Goal: Transaction & Acquisition: Purchase product/service

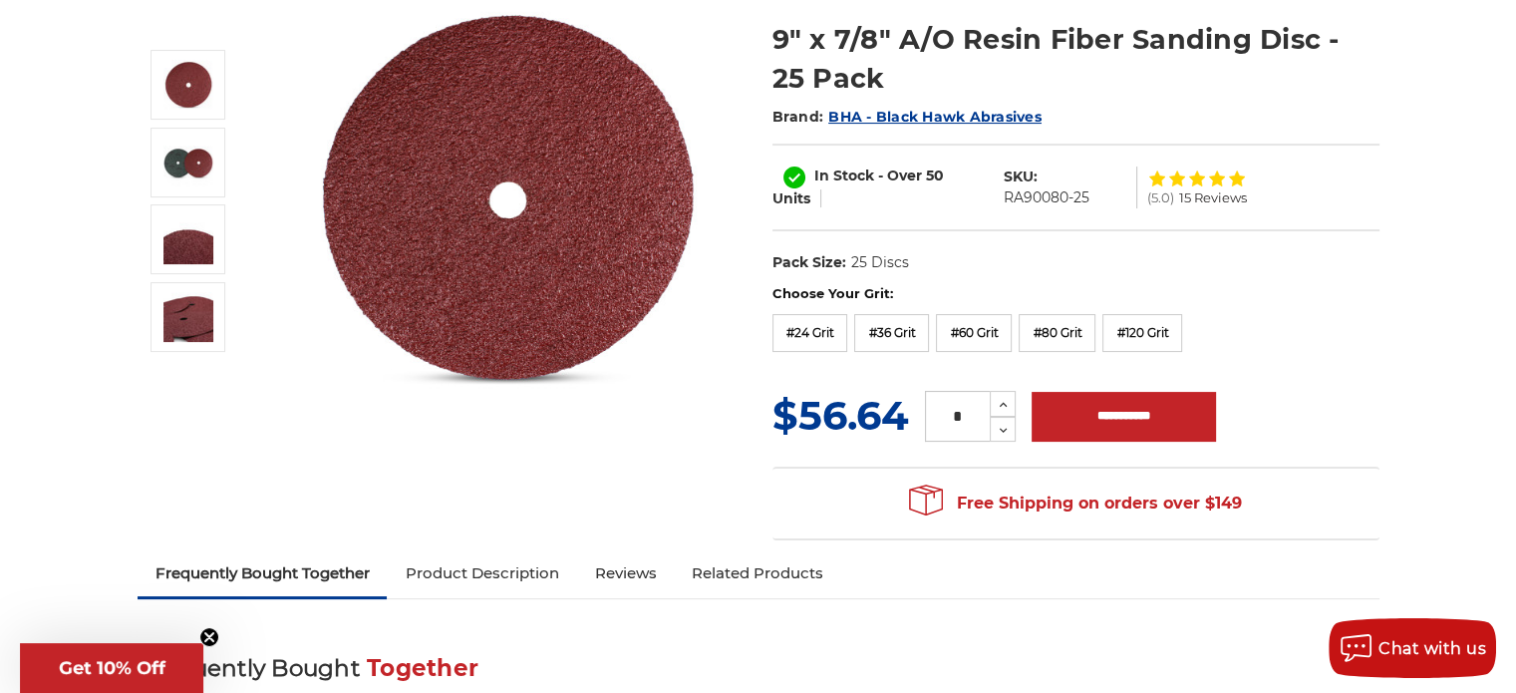
scroll to position [299, 0]
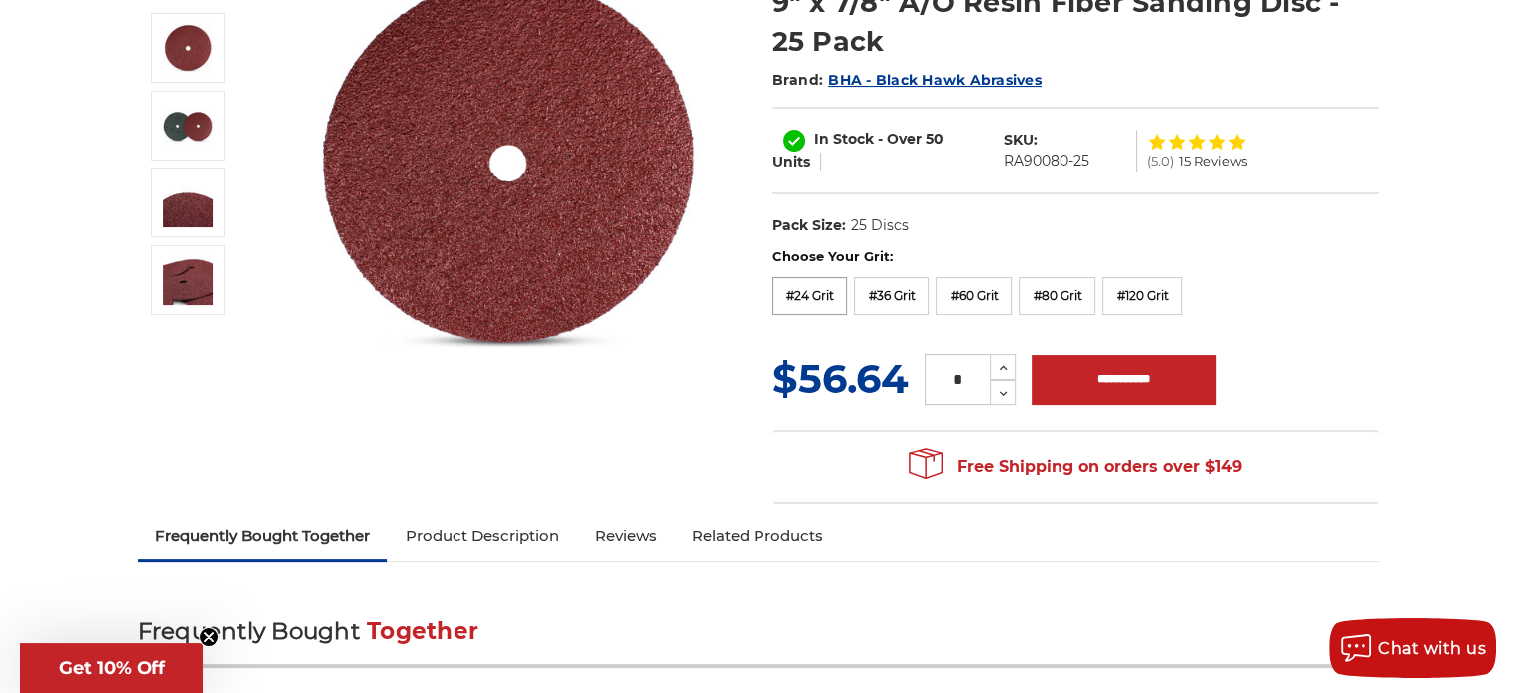
click at [811, 298] on label "#24 Grit" at bounding box center [810, 296] width 76 height 38
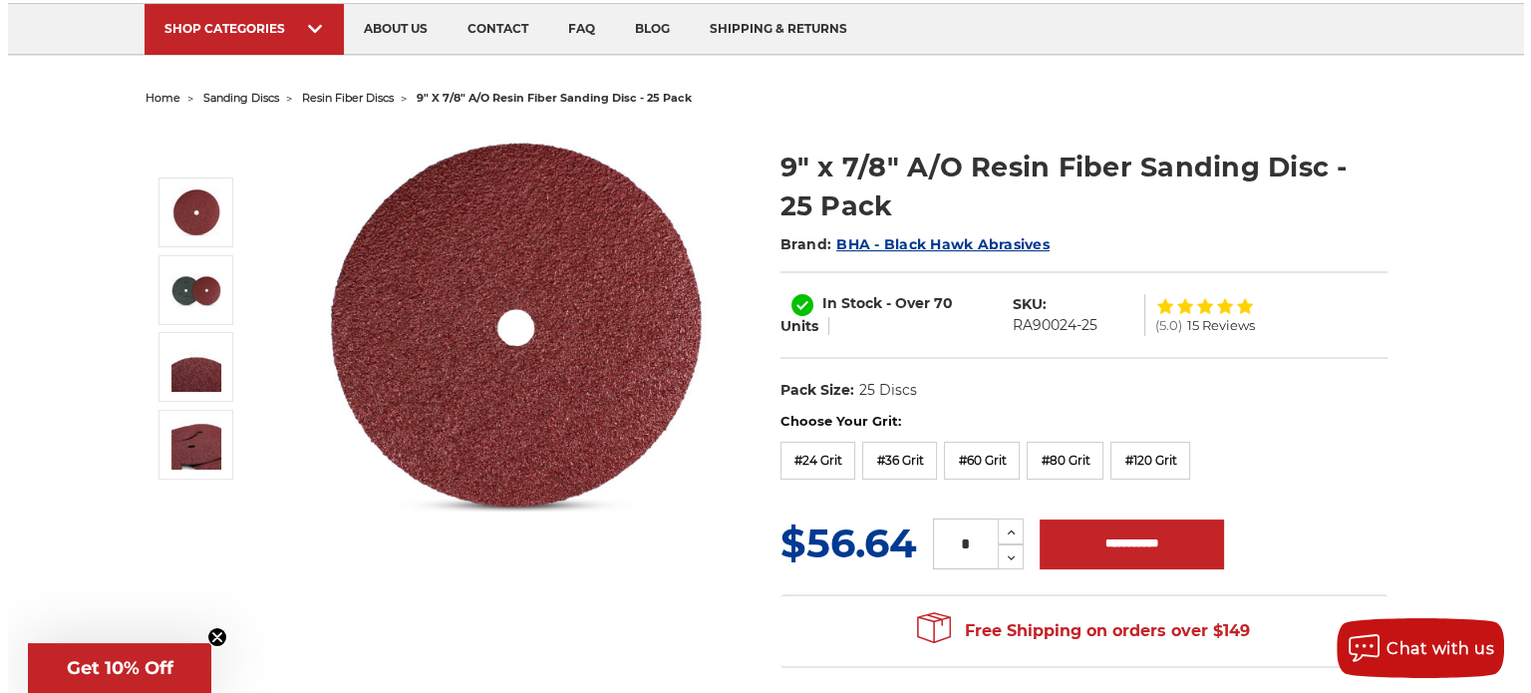
scroll to position [100, 0]
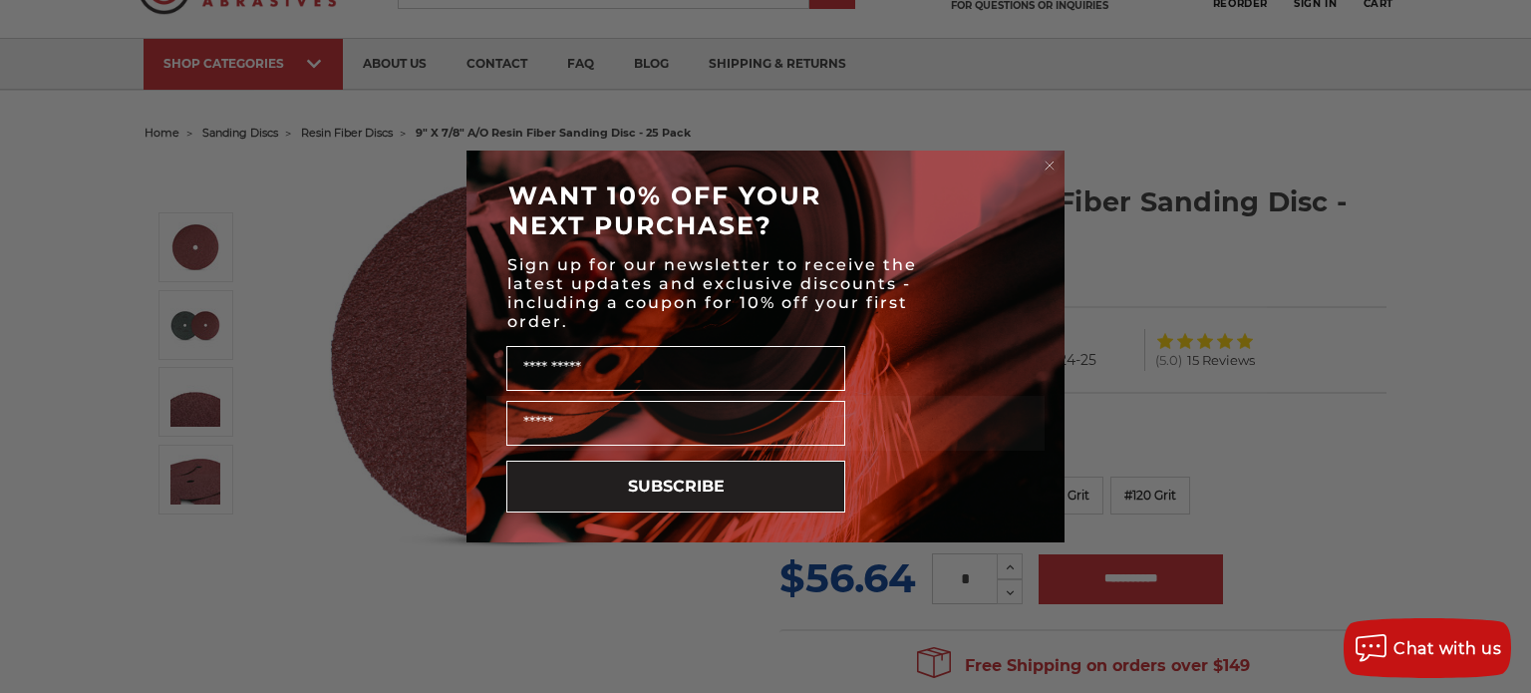
click at [1050, 163] on icon "Close dialog" at bounding box center [1049, 165] width 8 height 8
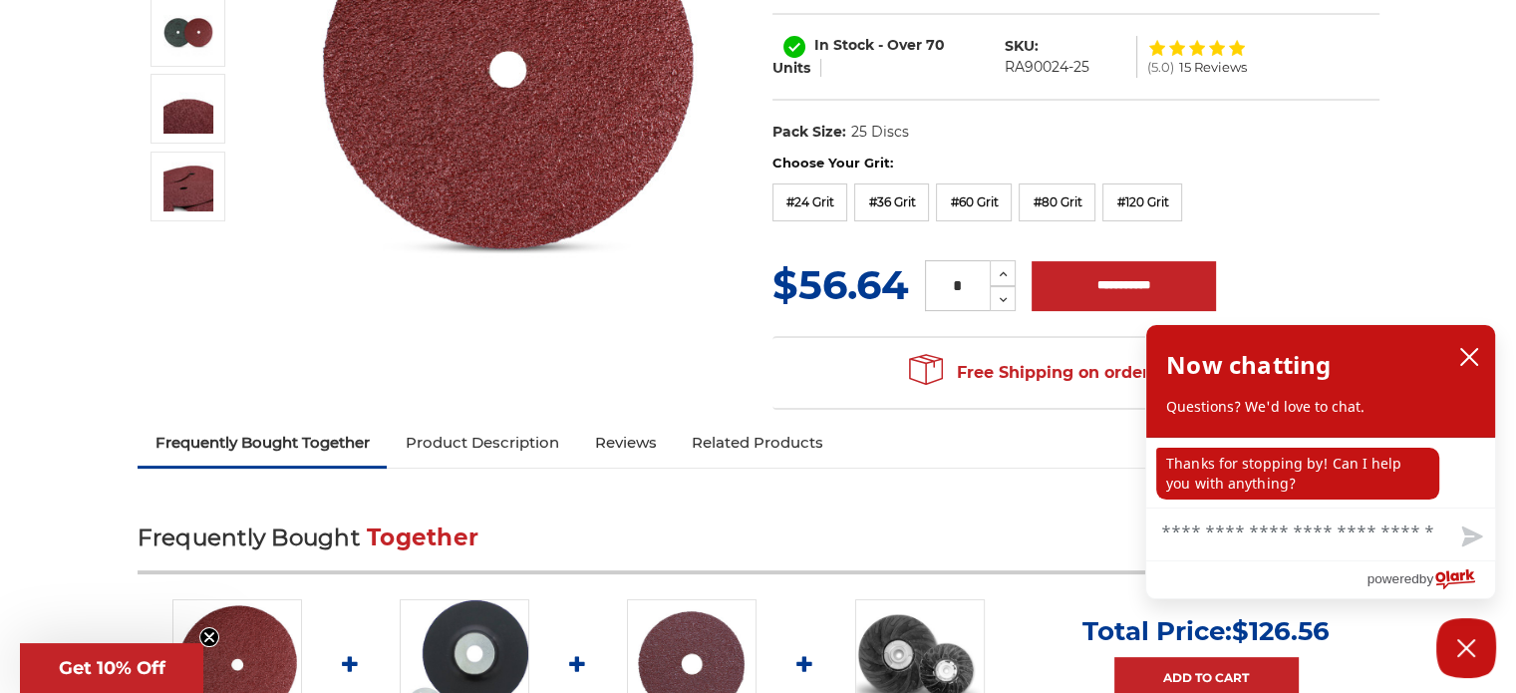
scroll to position [498, 0]
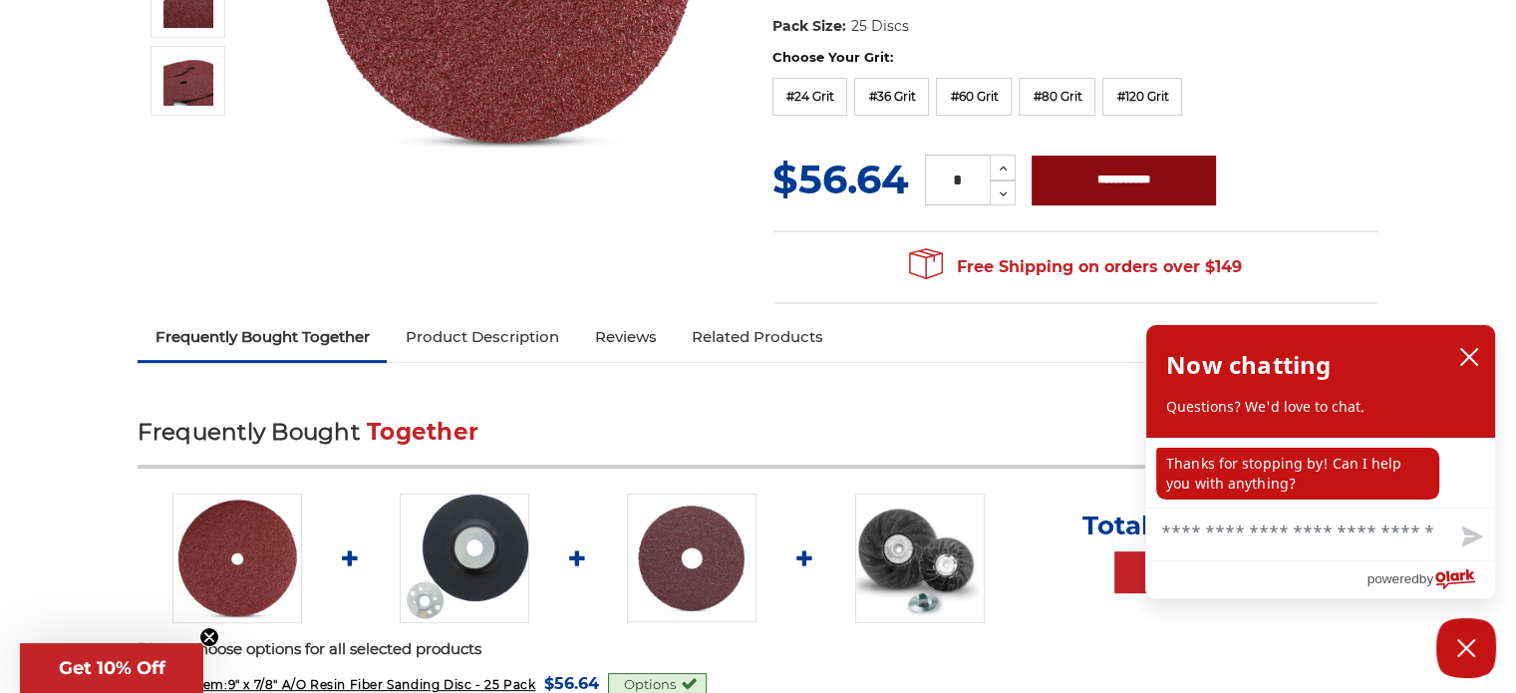
click at [1144, 170] on input "**********" at bounding box center [1123, 180] width 184 height 50
type input "**********"
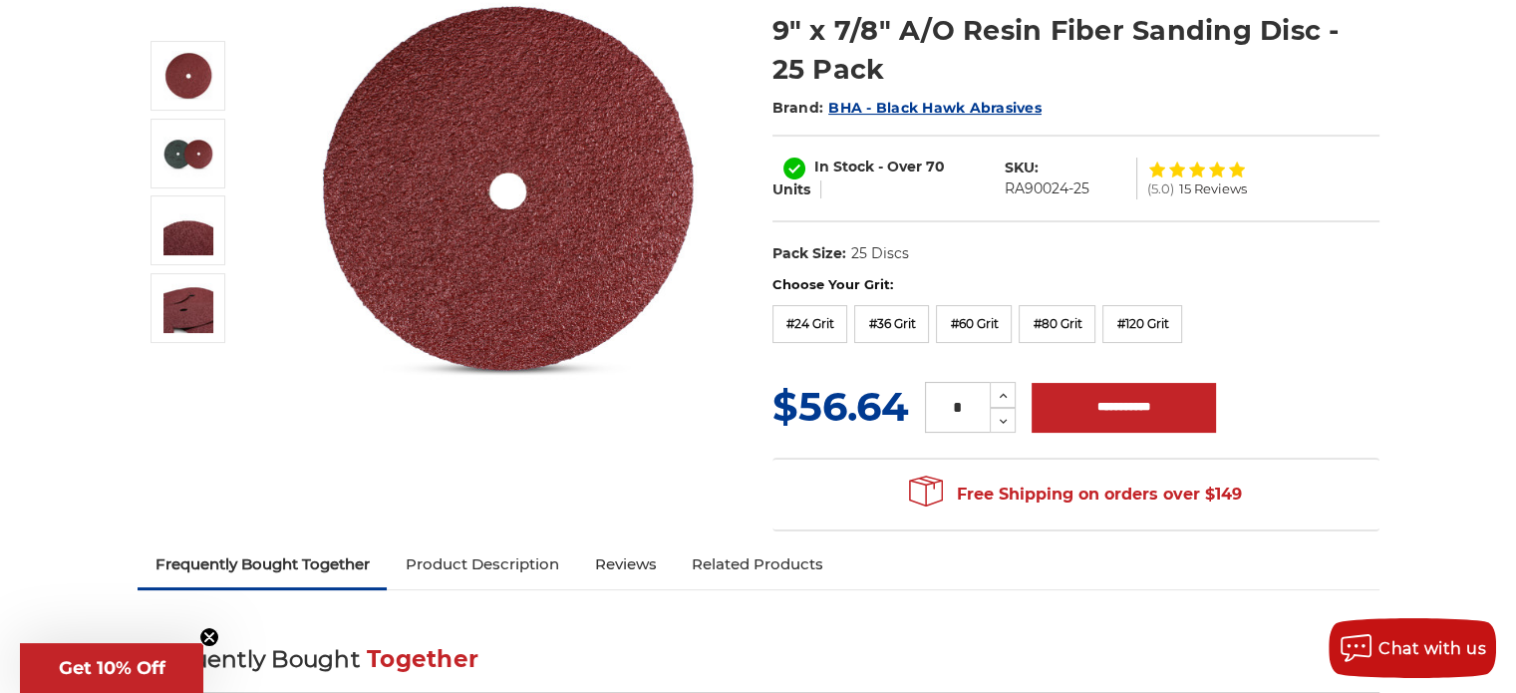
scroll to position [0, 0]
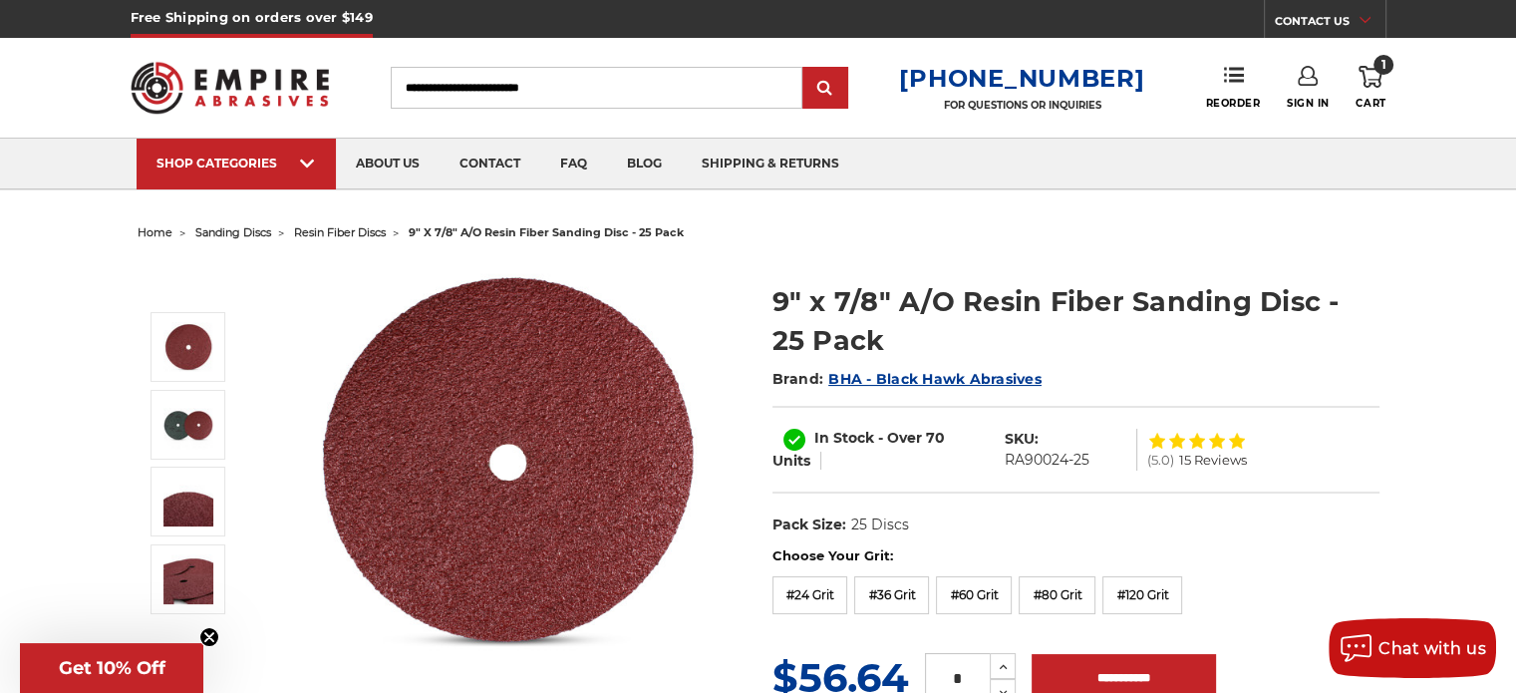
click at [454, 87] on input "Search" at bounding box center [597, 88] width 412 height 42
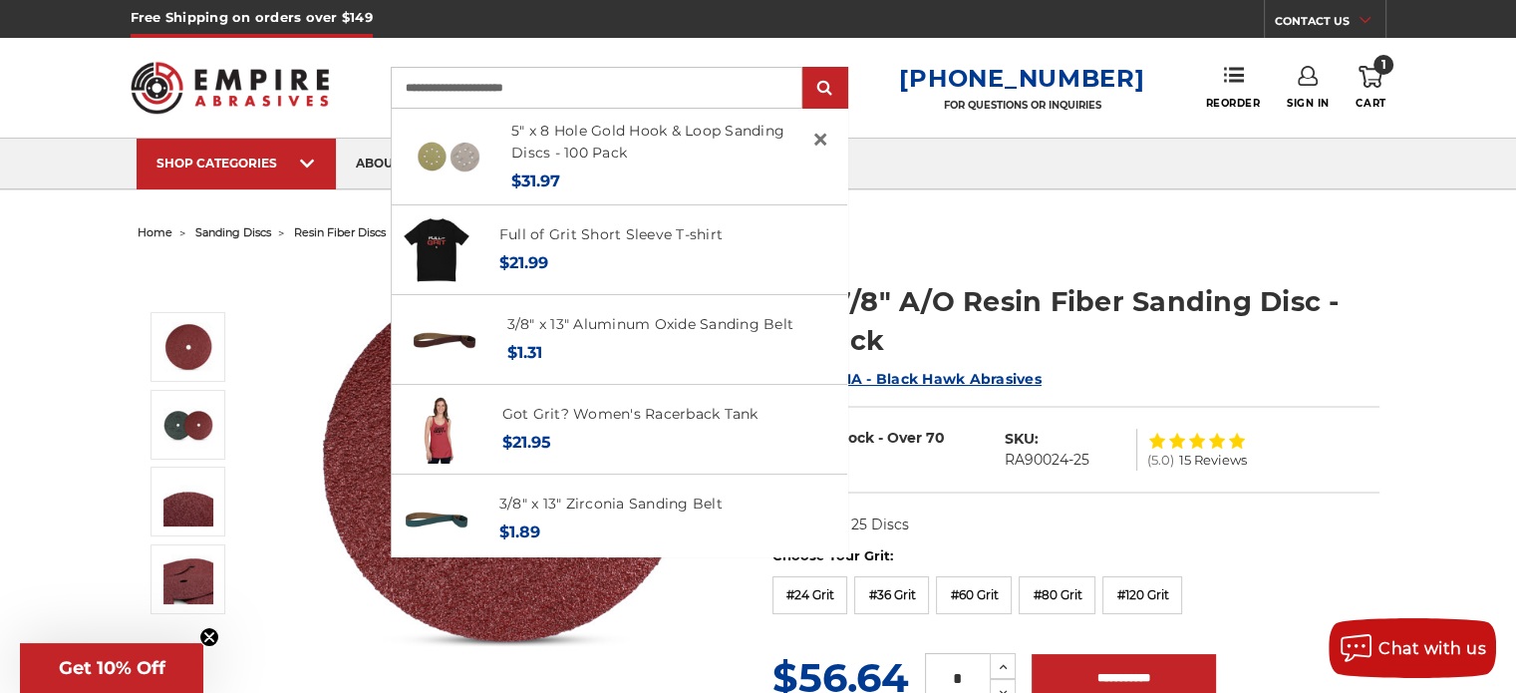
type input "**********"
click at [805, 69] on input "submit" at bounding box center [825, 89] width 40 height 40
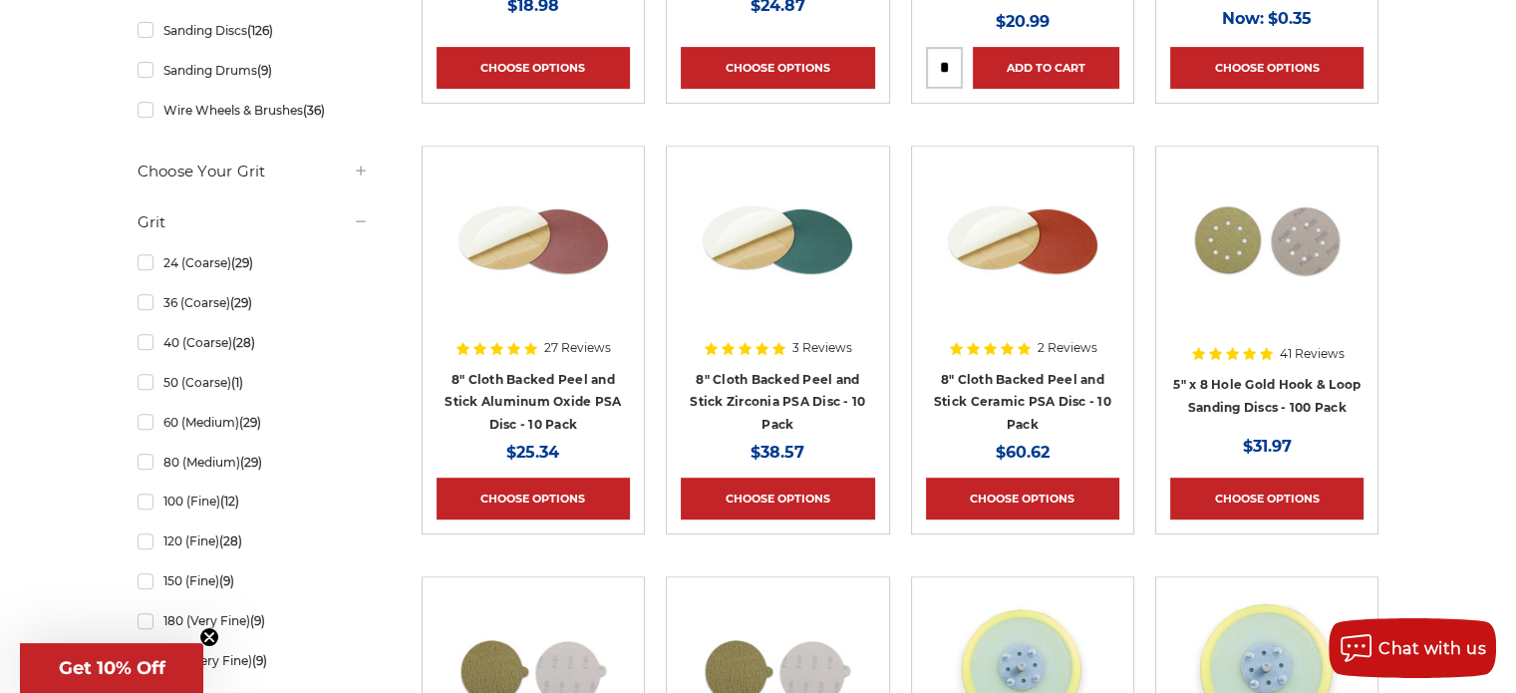
scroll to position [1003, 0]
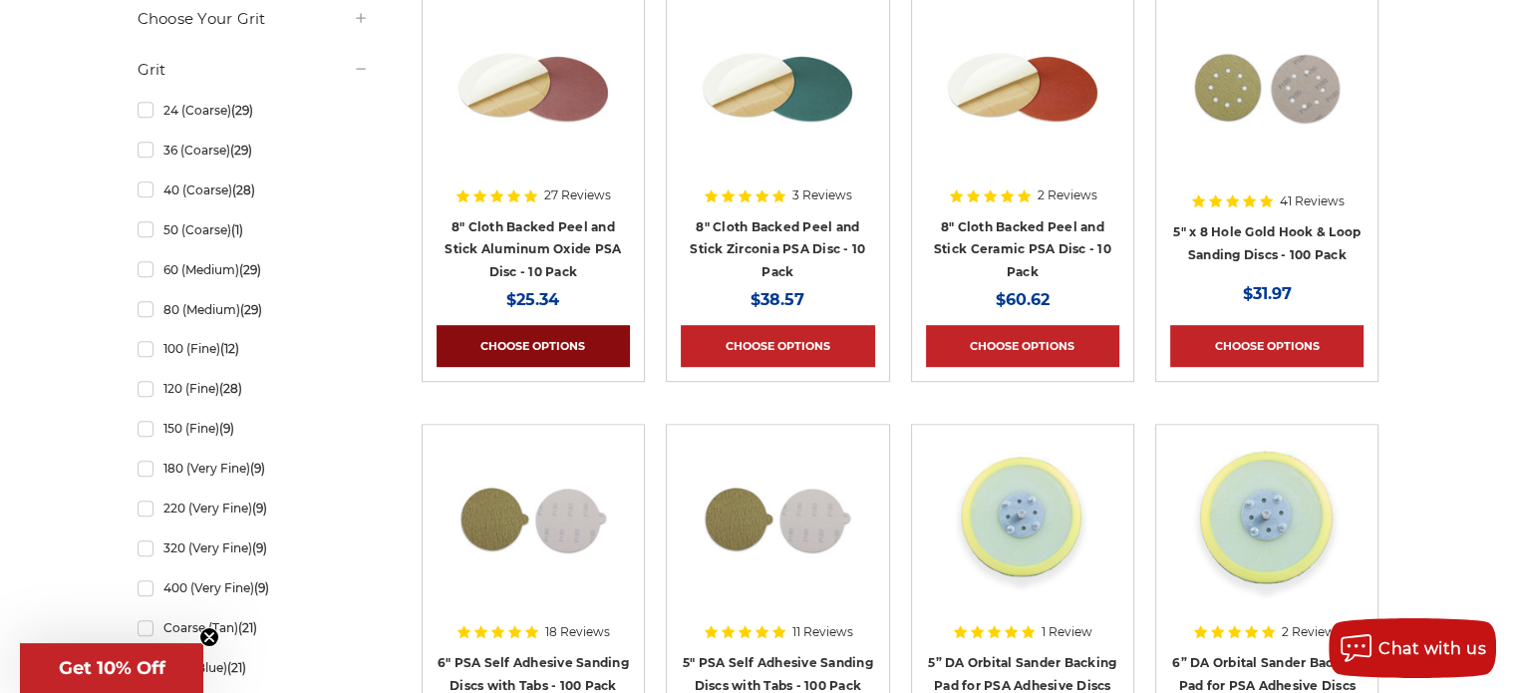
click at [524, 340] on link "Choose Options" at bounding box center [532, 346] width 193 height 42
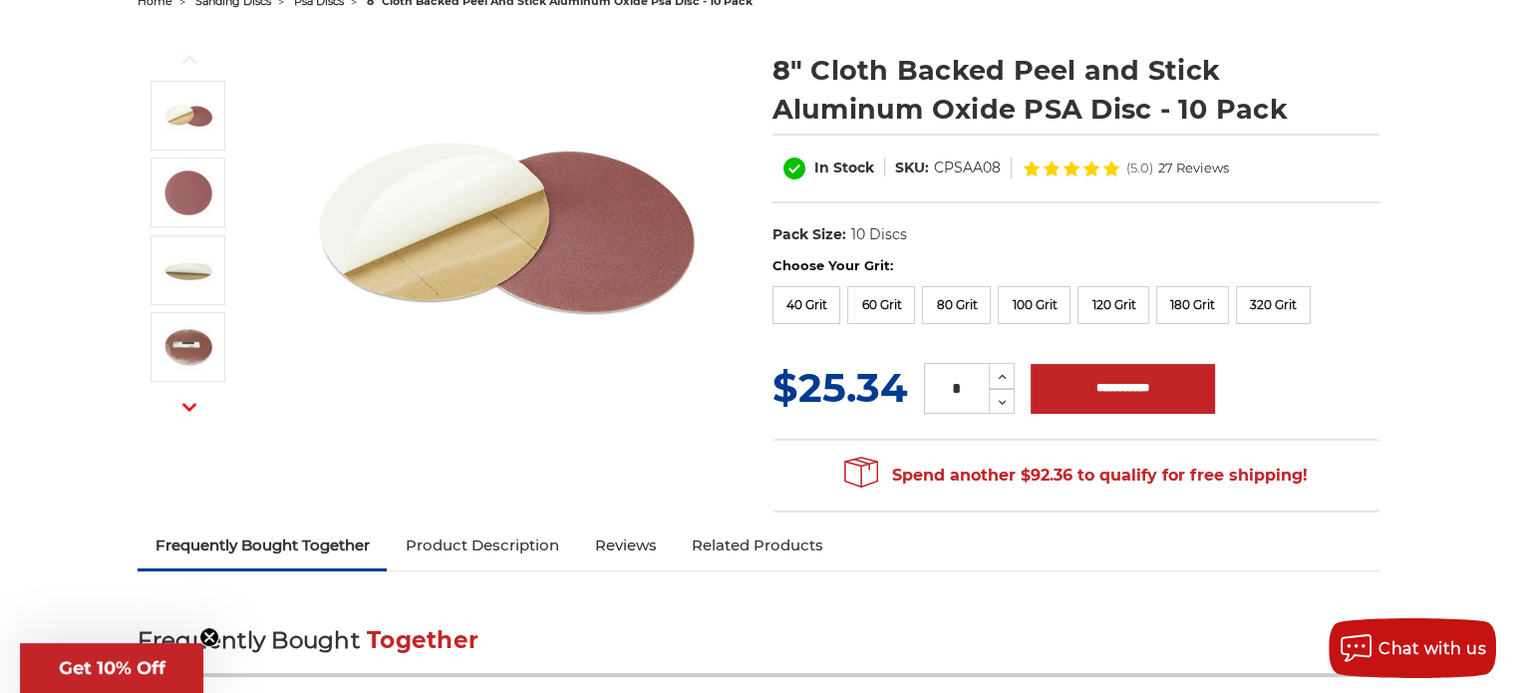
scroll to position [299, 0]
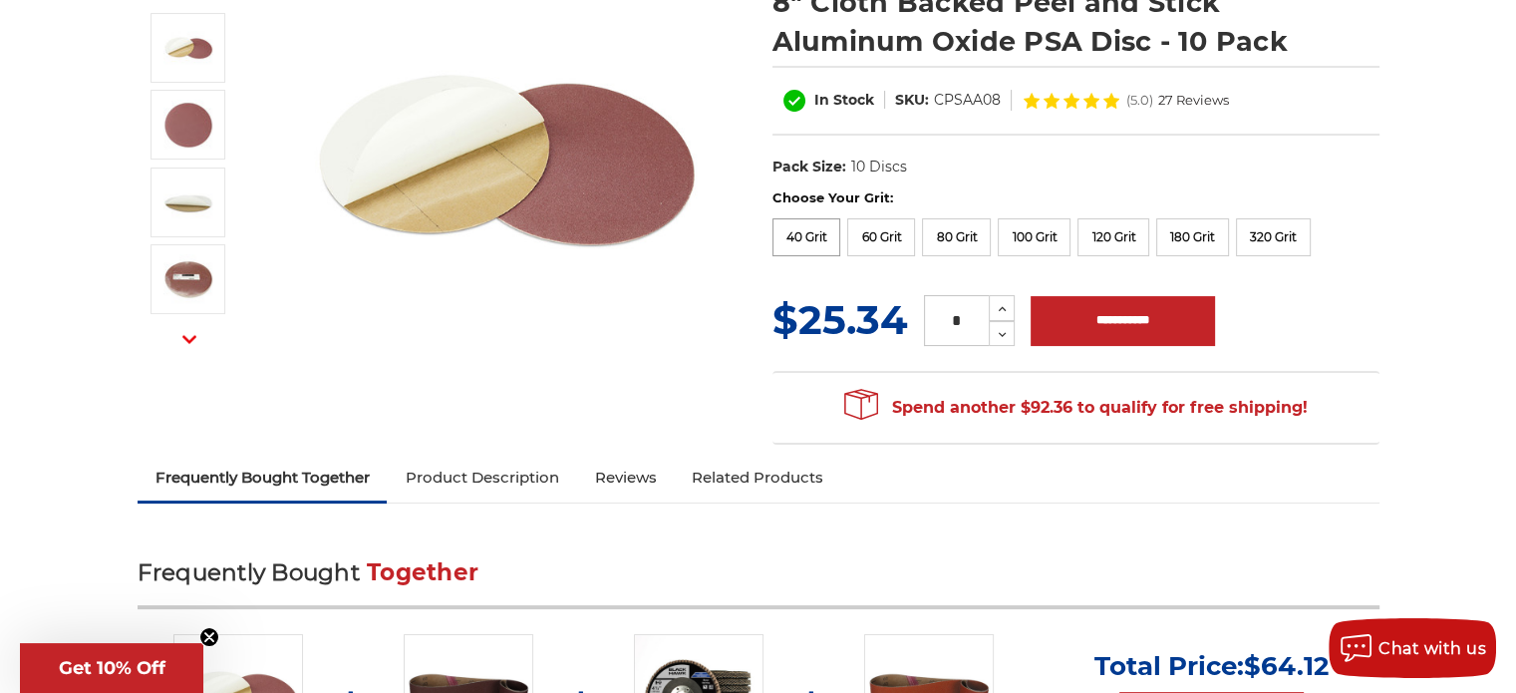
click at [806, 231] on label "40 Grit" at bounding box center [806, 237] width 69 height 38
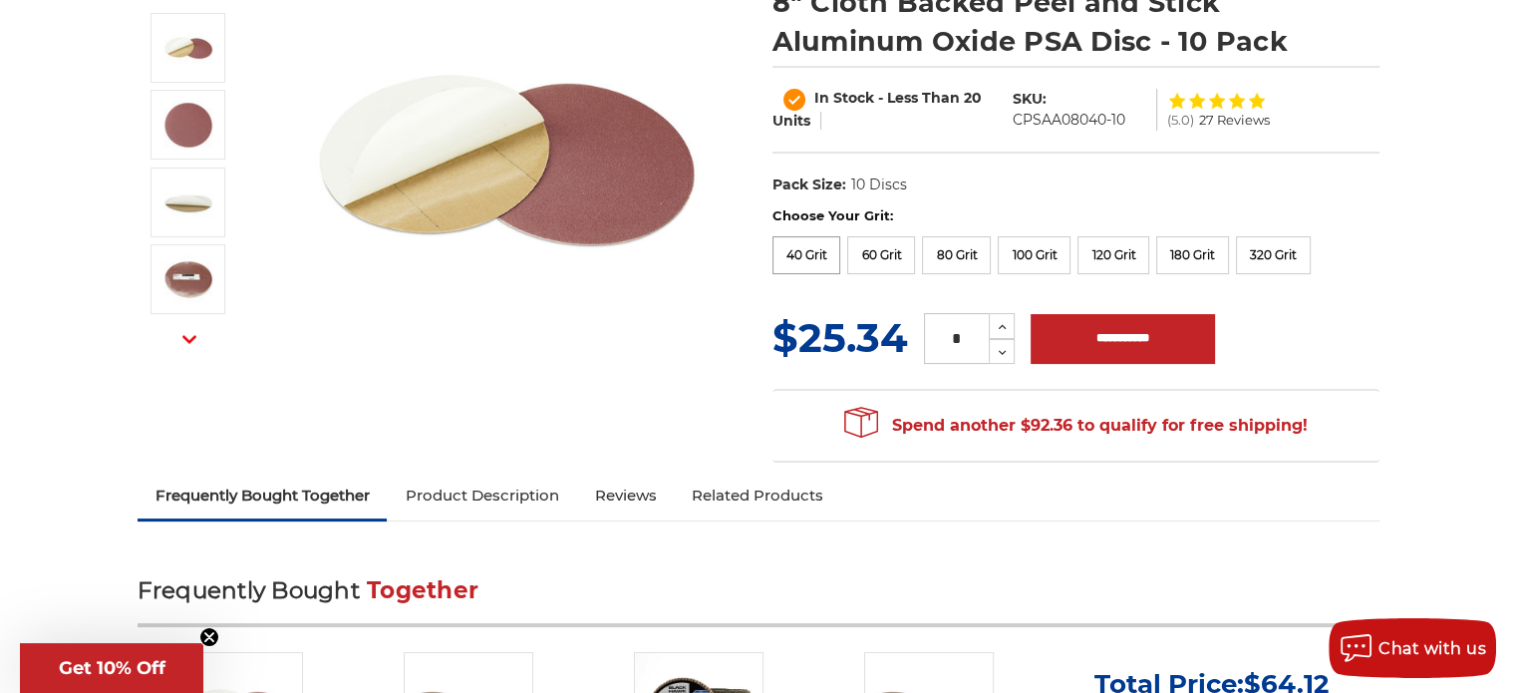
click at [808, 250] on label "40 Grit" at bounding box center [806, 255] width 69 height 38
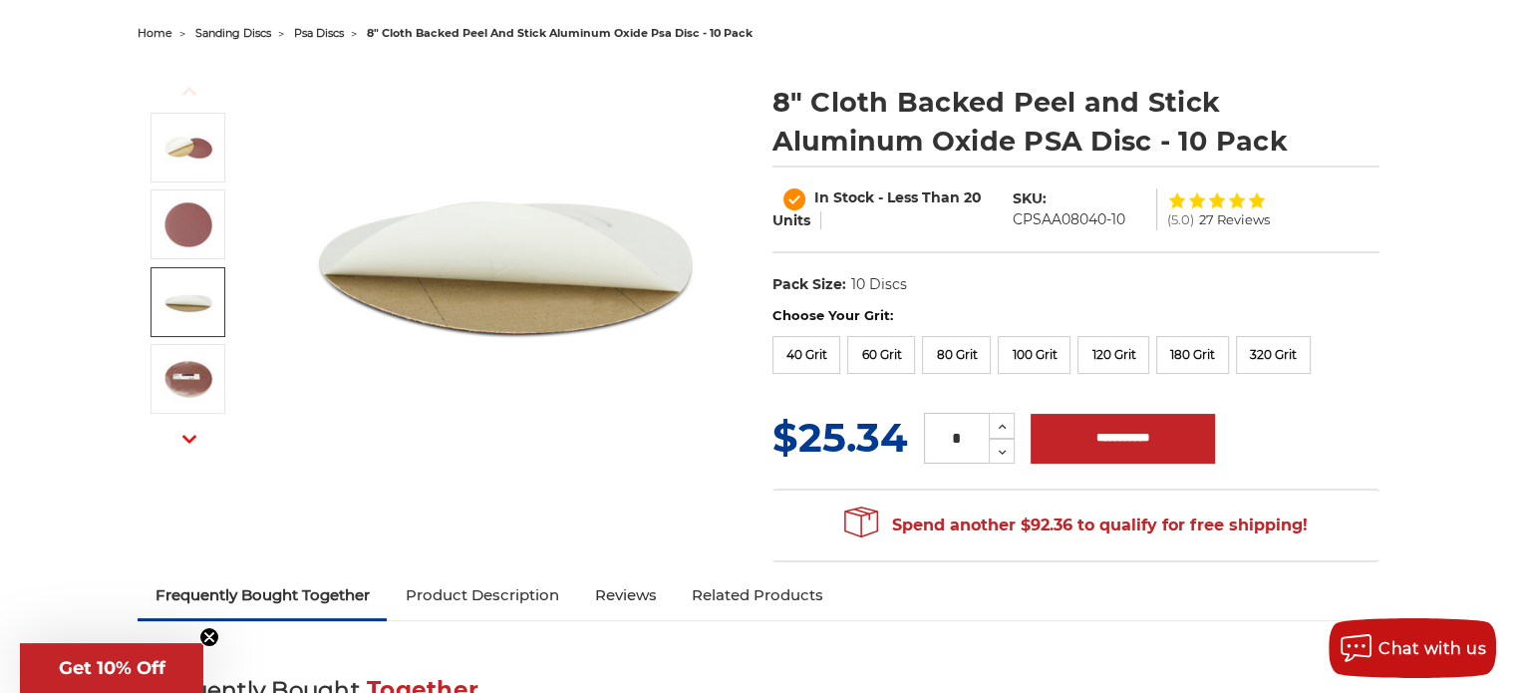
click at [175, 298] on img at bounding box center [188, 302] width 50 height 50
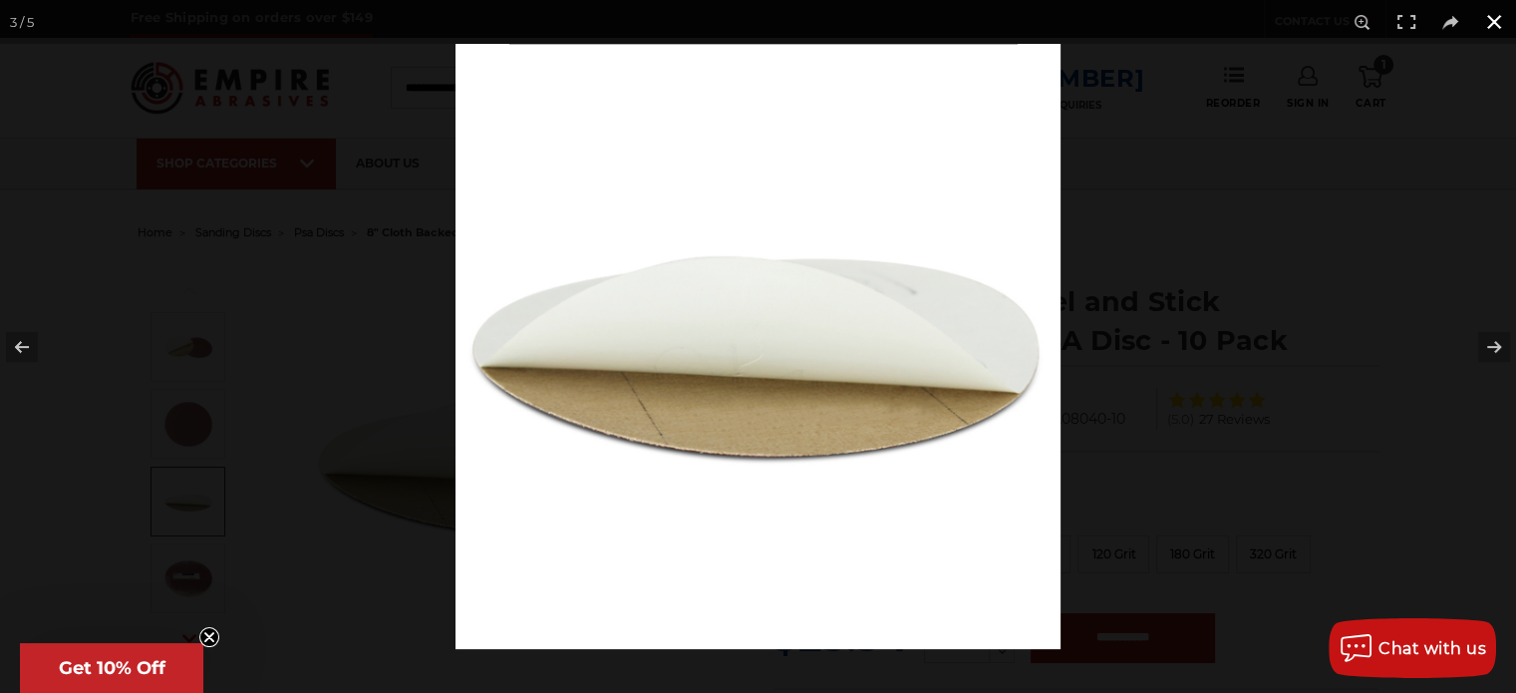
click at [1488, 21] on button at bounding box center [1494, 22] width 44 height 44
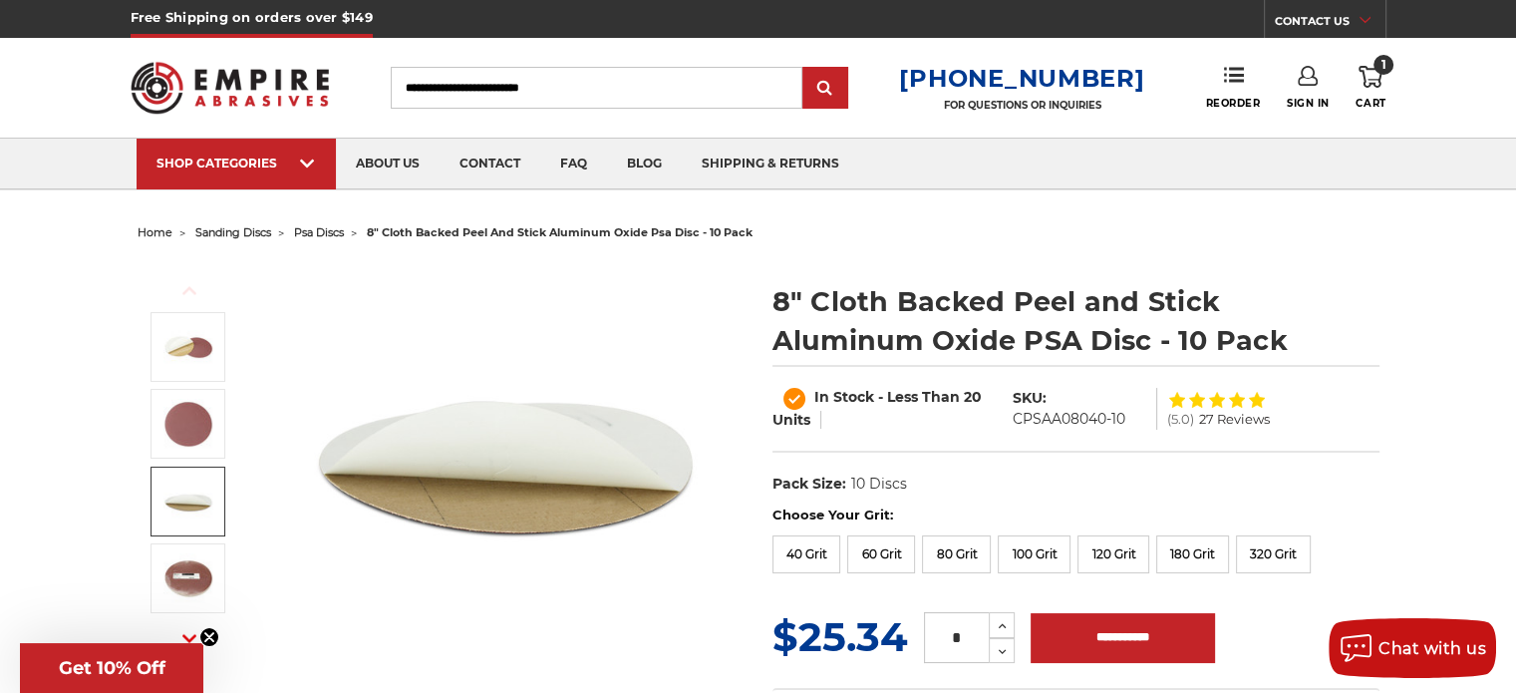
scroll to position [199, 0]
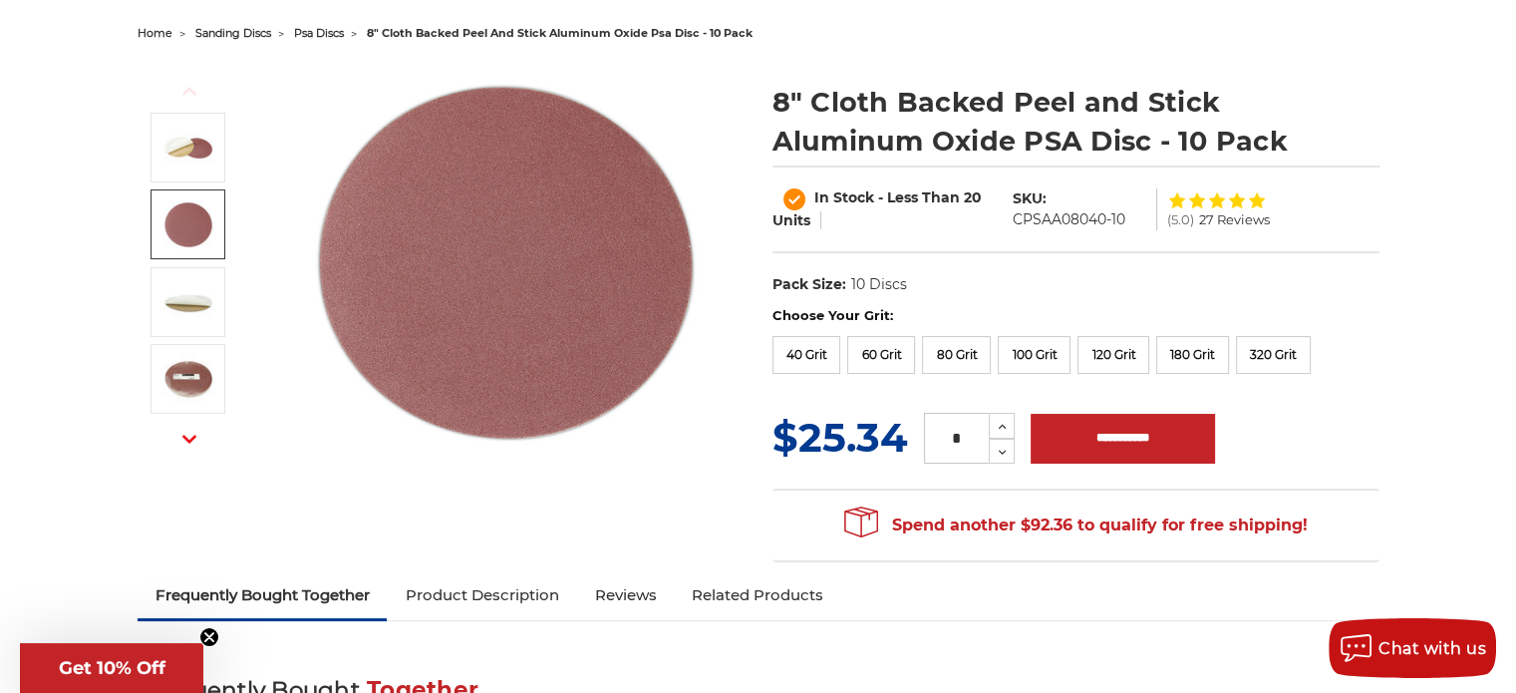
click at [200, 231] on img at bounding box center [188, 224] width 50 height 50
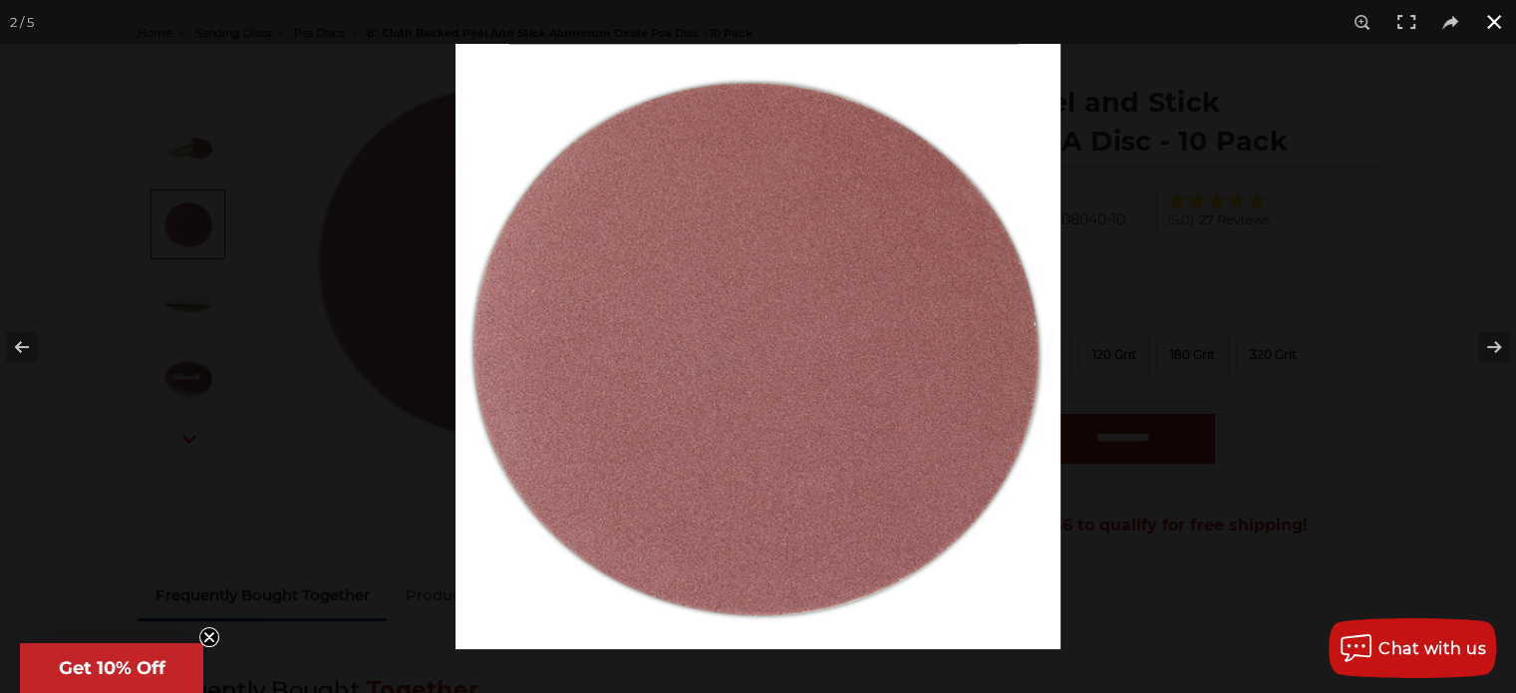
click at [1495, 18] on button at bounding box center [1494, 22] width 44 height 44
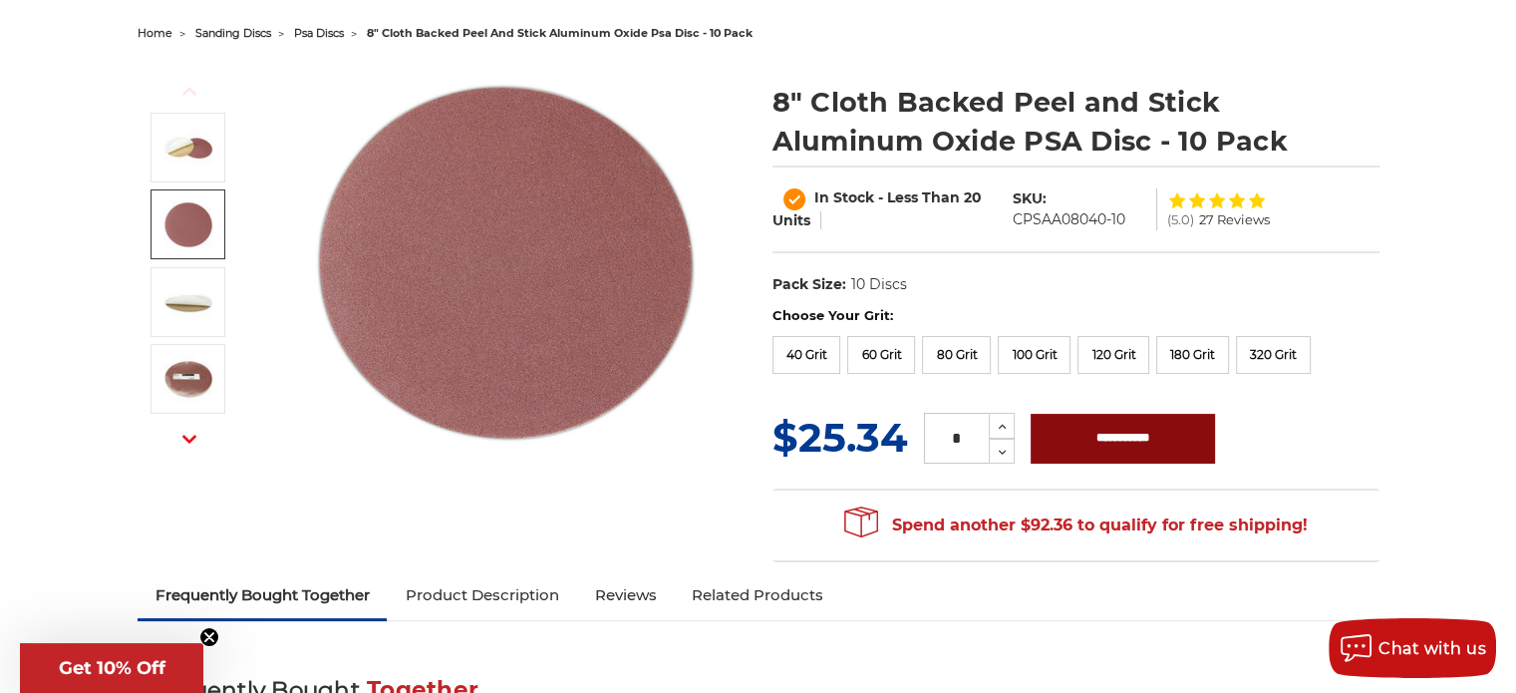
click at [1121, 433] on input "**********" at bounding box center [1122, 439] width 184 height 50
type input "**********"
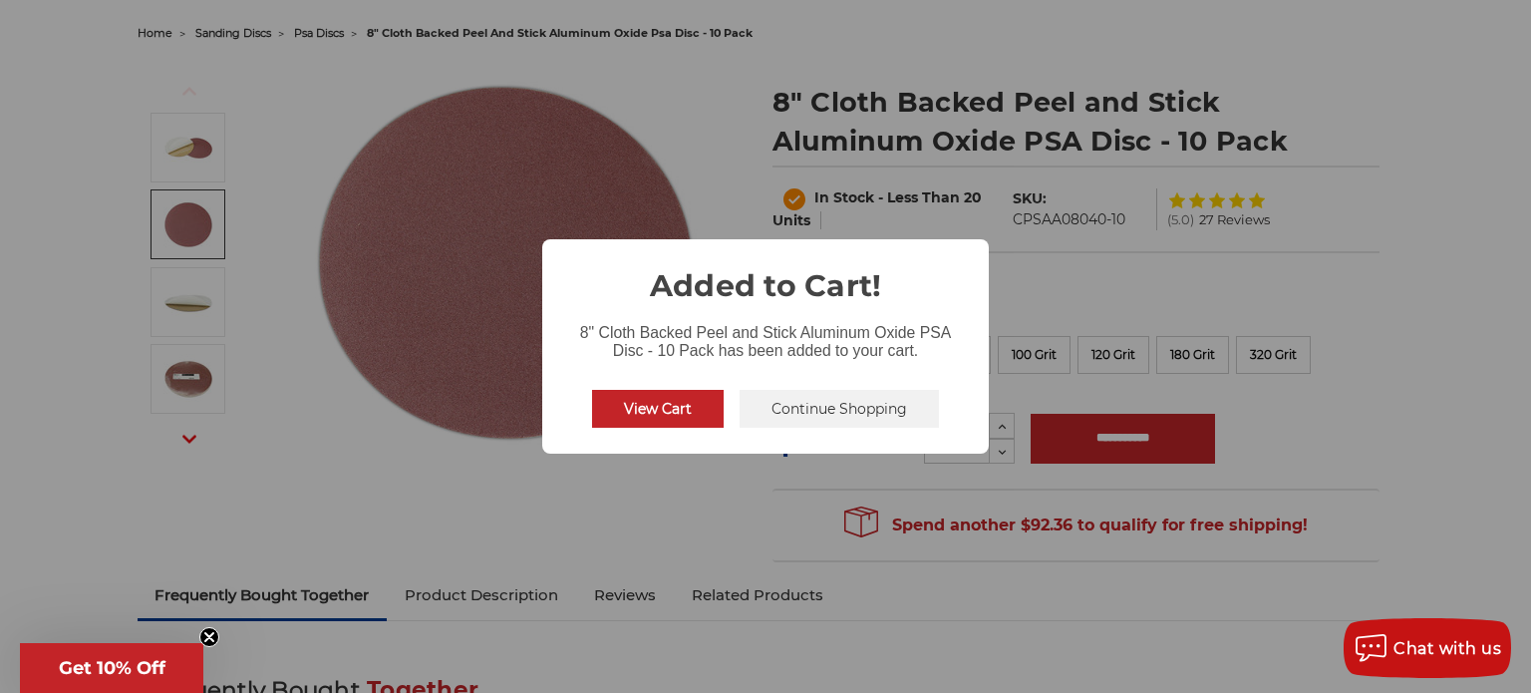
click at [781, 414] on button "Continue Shopping" at bounding box center [838, 409] width 199 height 38
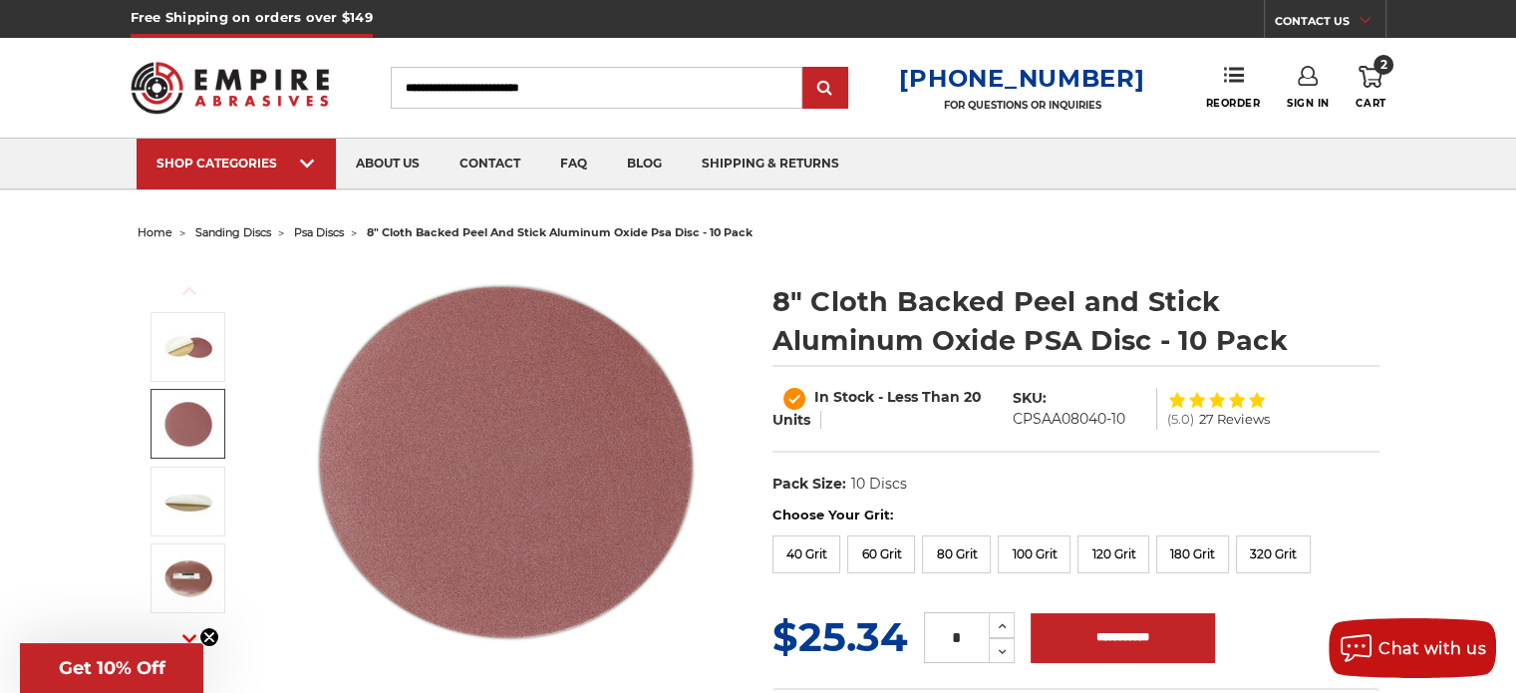
click at [498, 89] on input "Search" at bounding box center [597, 88] width 412 height 42
type input "**********"
click at [805, 69] on input "submit" at bounding box center [825, 89] width 40 height 40
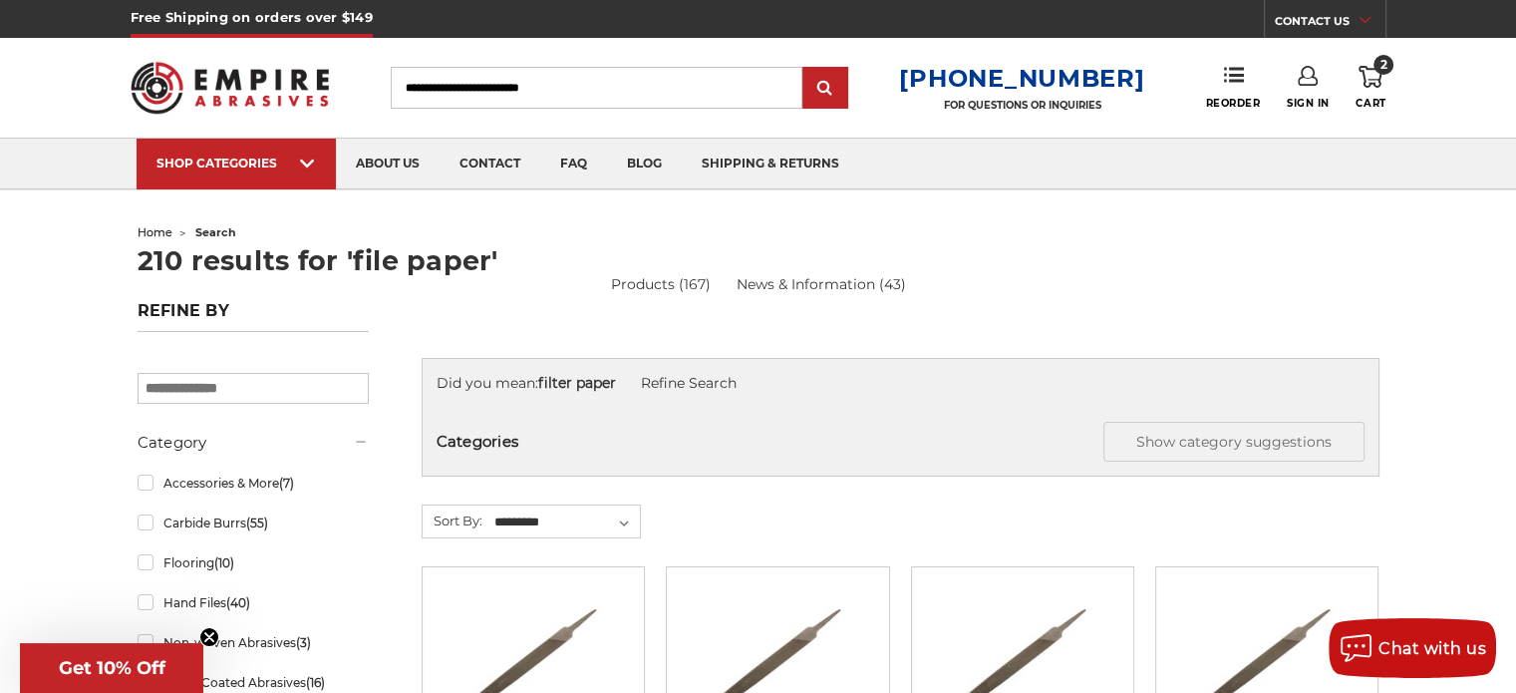
click at [600, 83] on input "Search" at bounding box center [597, 88] width 412 height 42
type input "*"
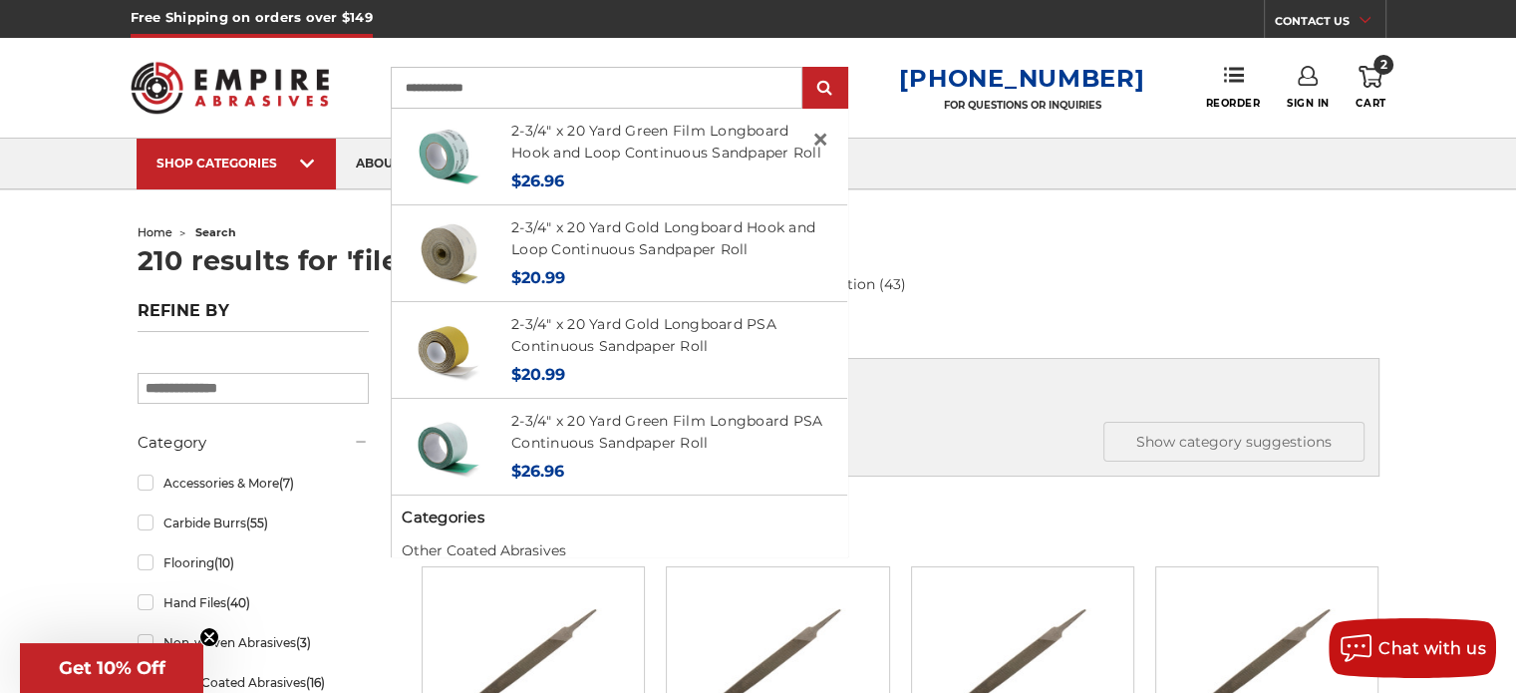
type input "**********"
click at [805, 69] on input "submit" at bounding box center [825, 89] width 40 height 40
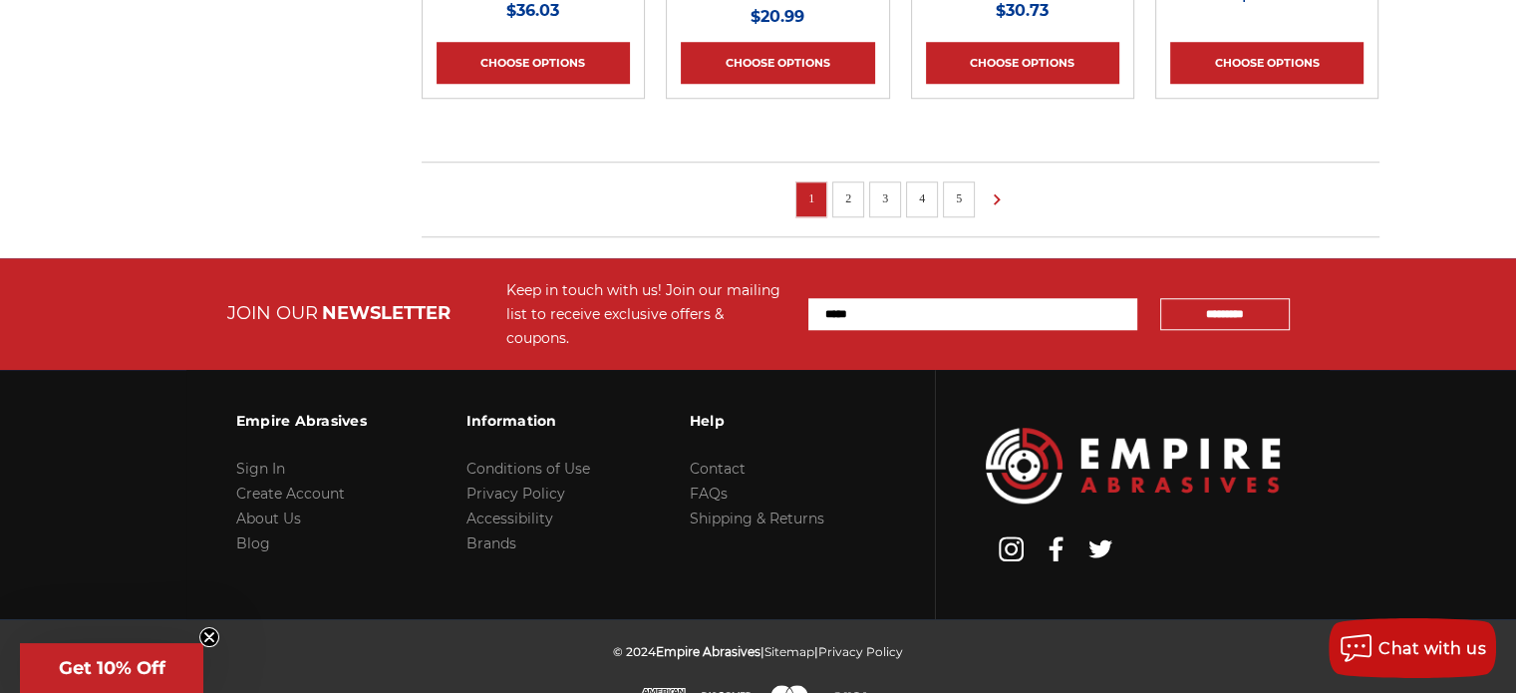
scroll to position [1725, 0]
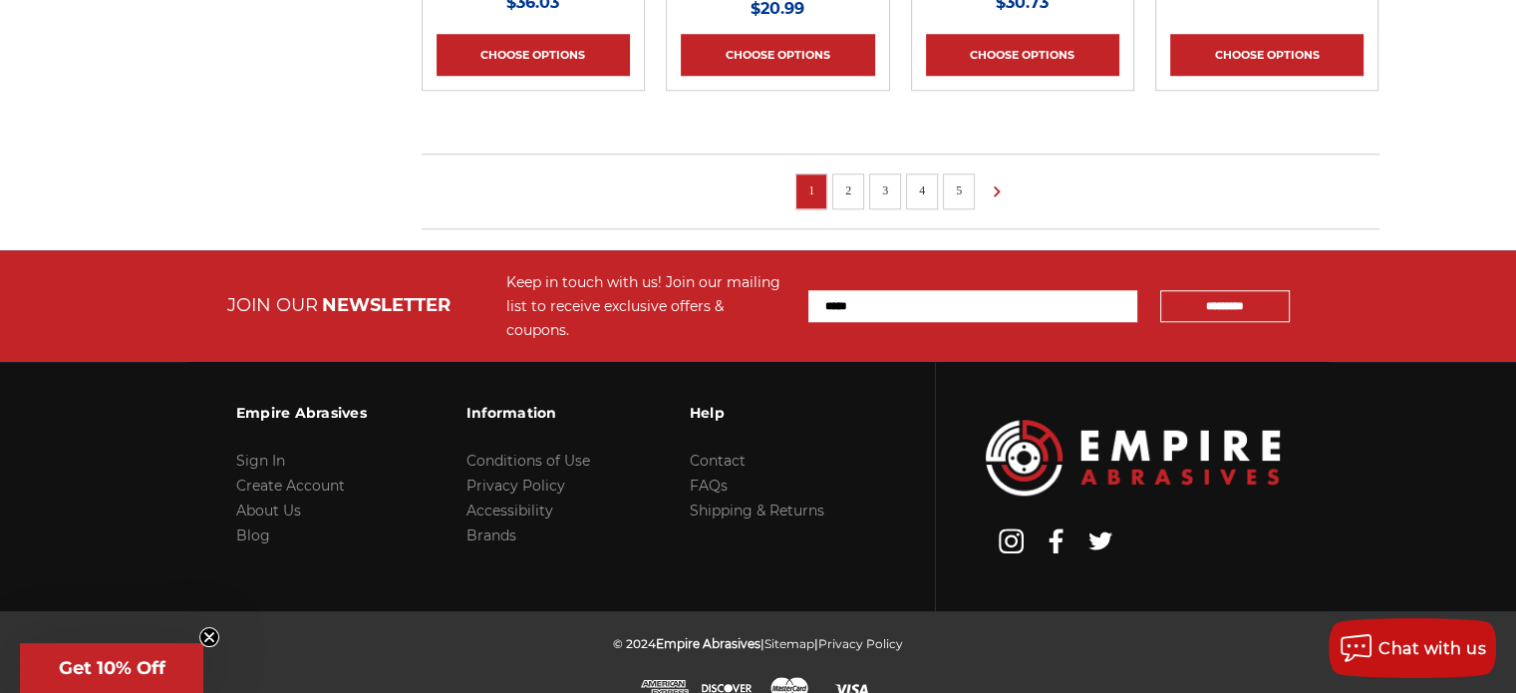
click at [861, 198] on li "2" at bounding box center [848, 191] width 32 height 36
click at [849, 191] on link "2" at bounding box center [848, 190] width 20 height 22
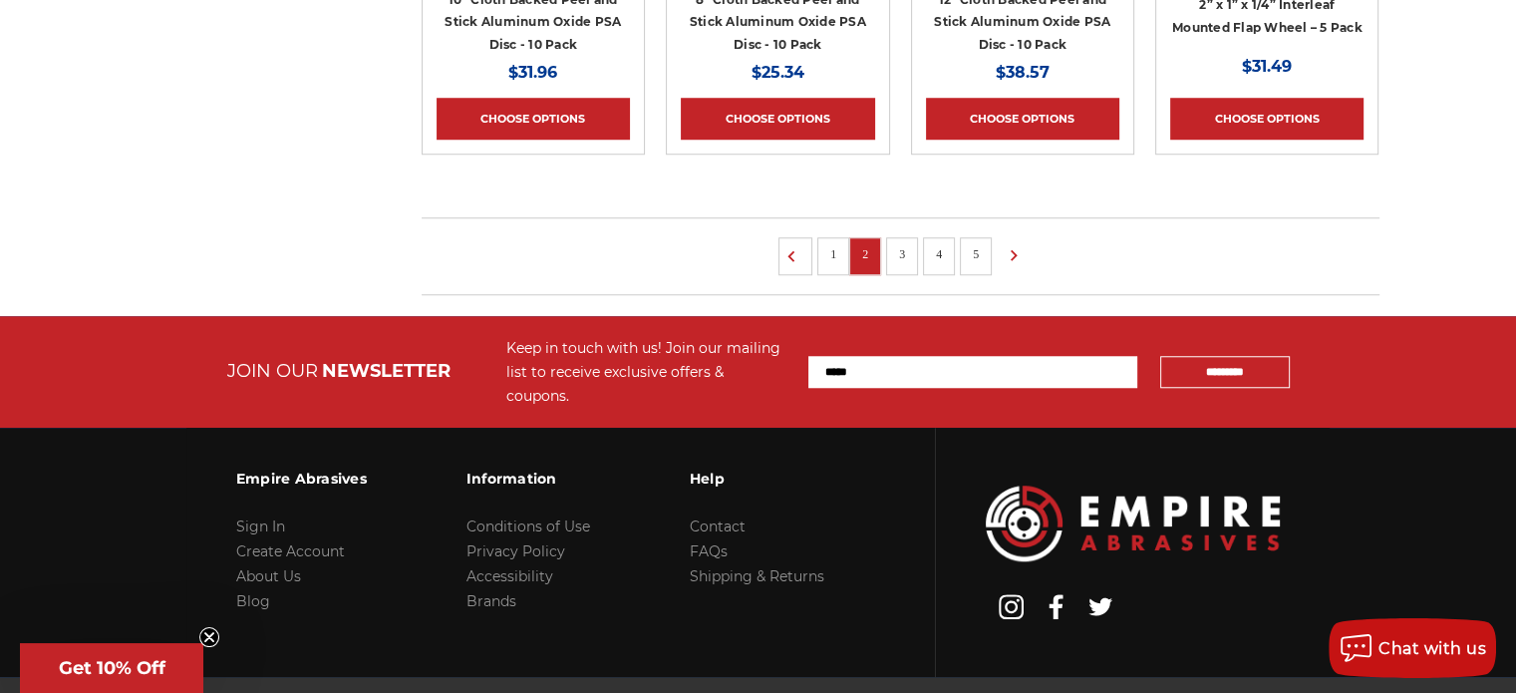
scroll to position [1726, 0]
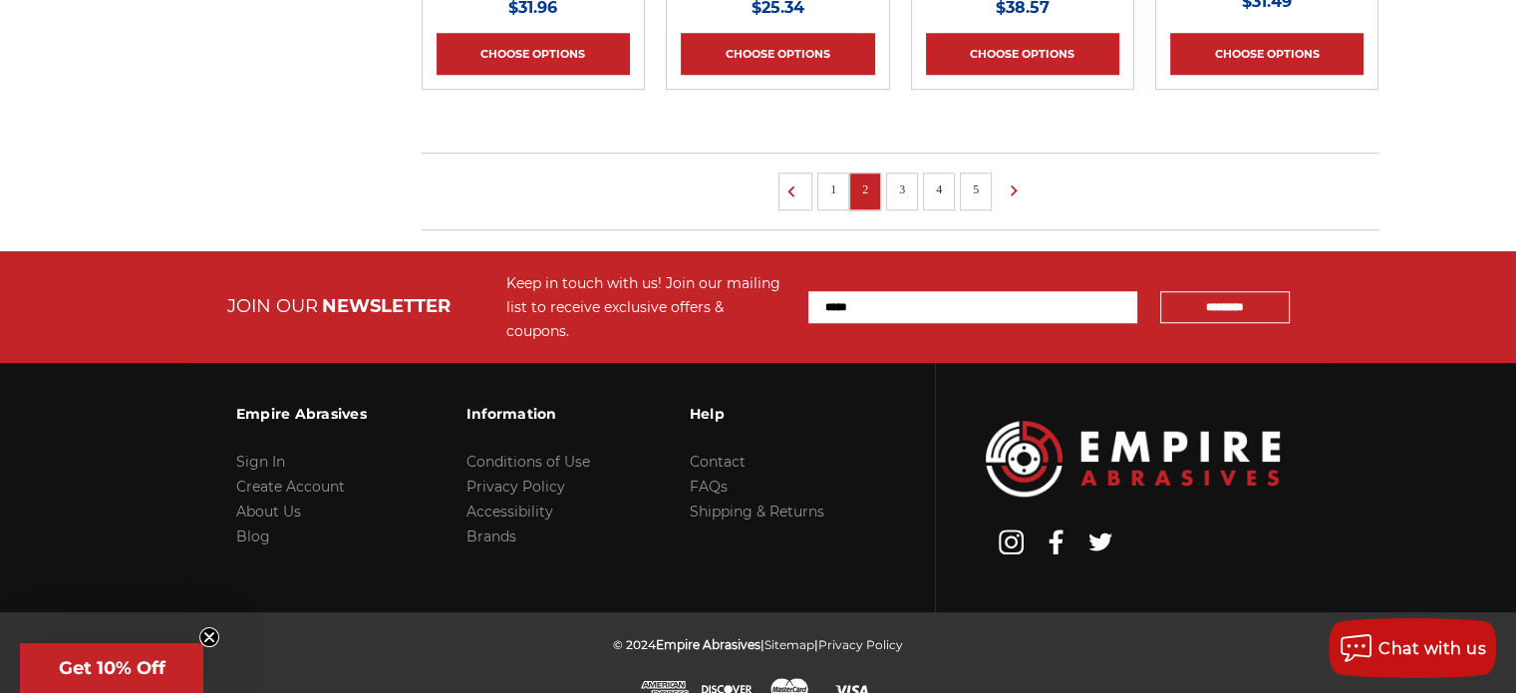
click at [901, 188] on link "3" at bounding box center [902, 189] width 20 height 22
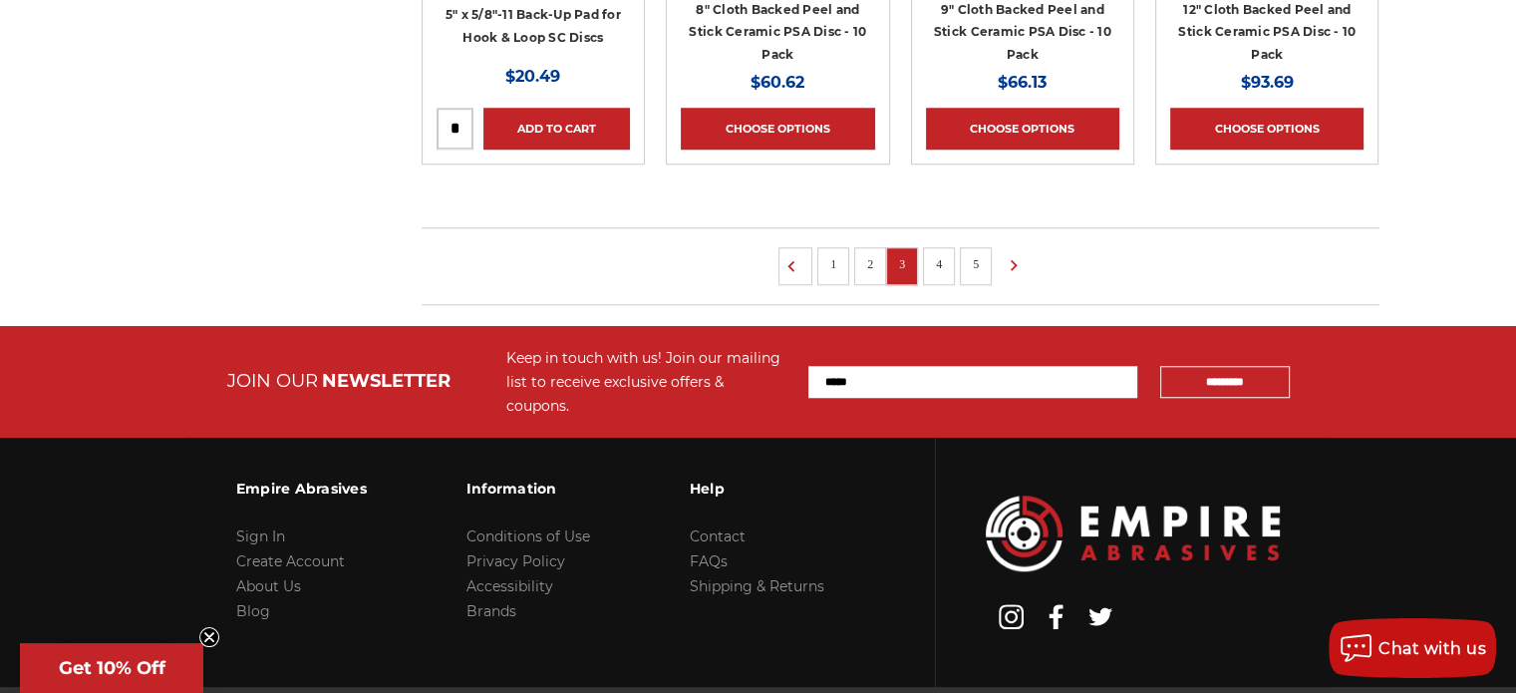
scroll to position [1694, 0]
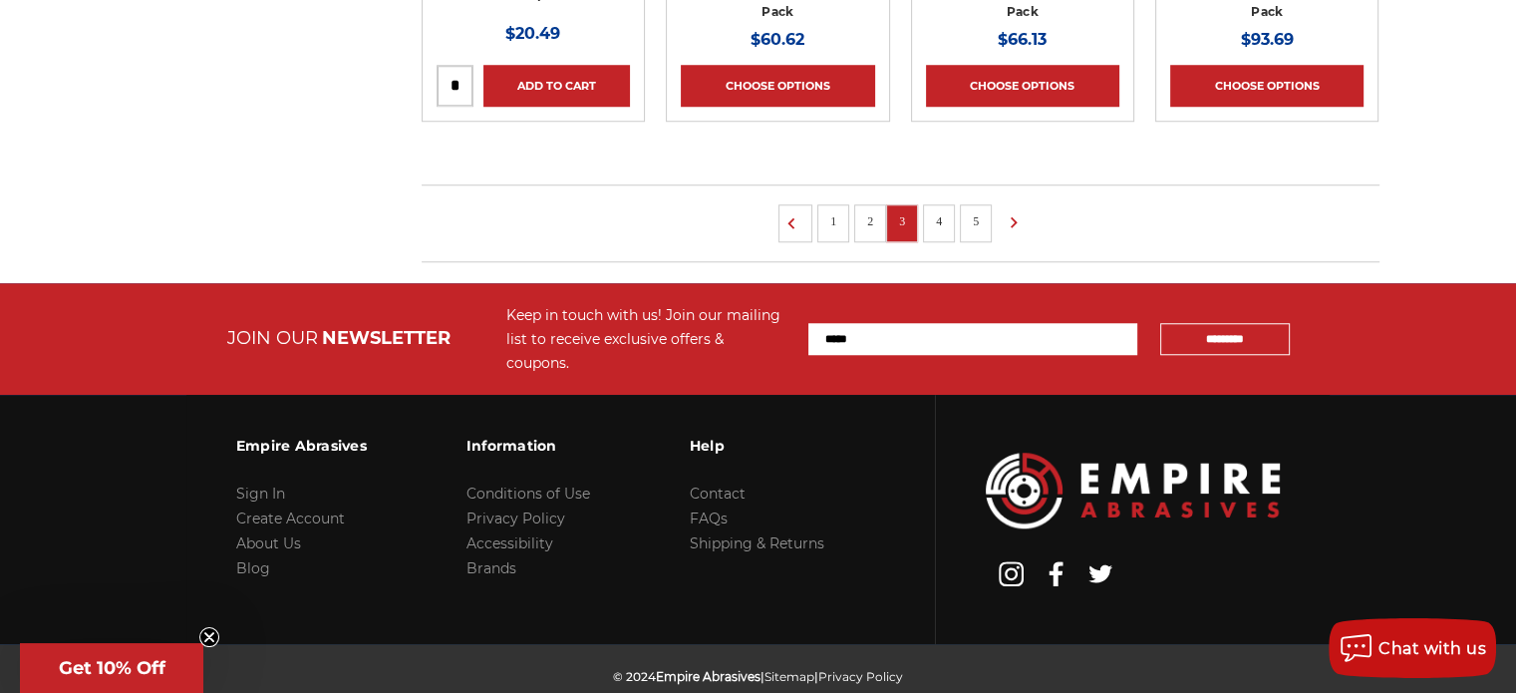
click at [931, 214] on link "4" at bounding box center [939, 221] width 20 height 22
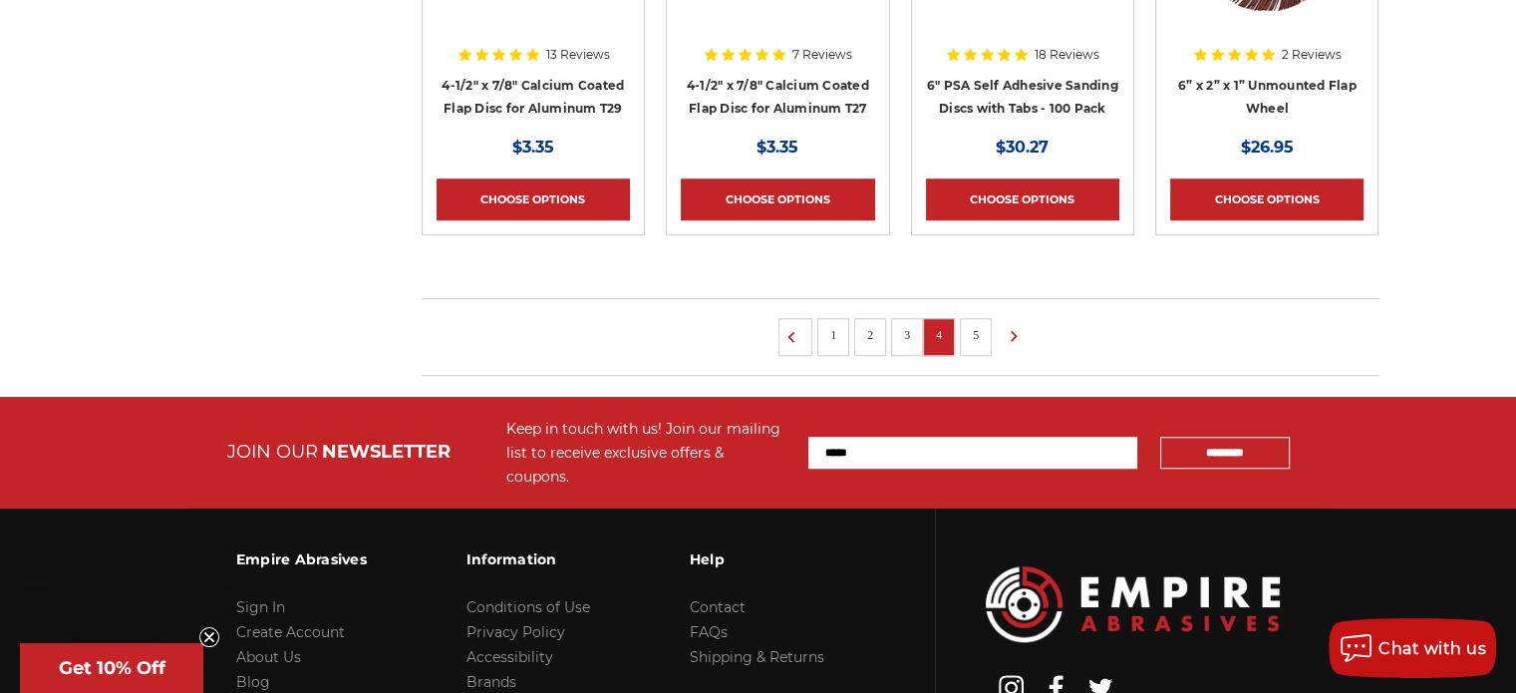
scroll to position [1594, 0]
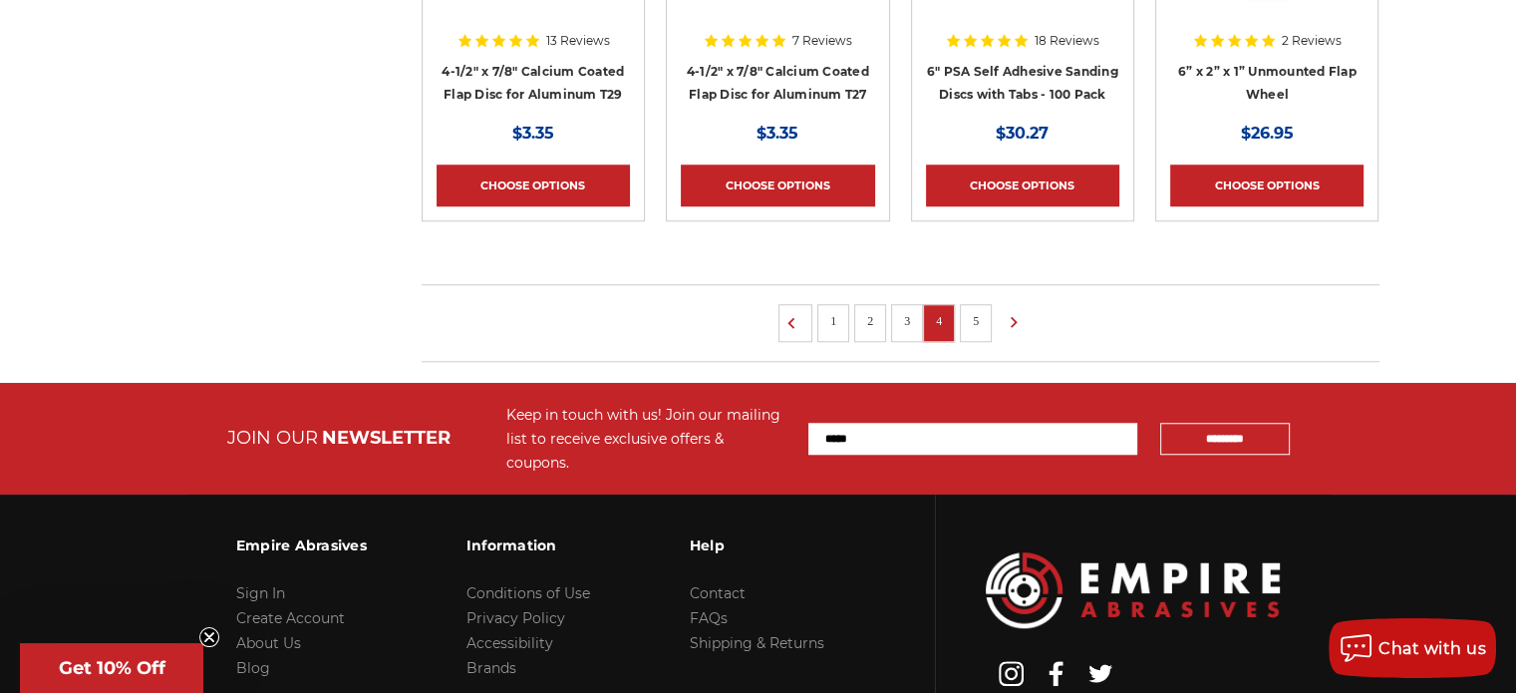
click at [968, 314] on link "5" at bounding box center [976, 321] width 20 height 22
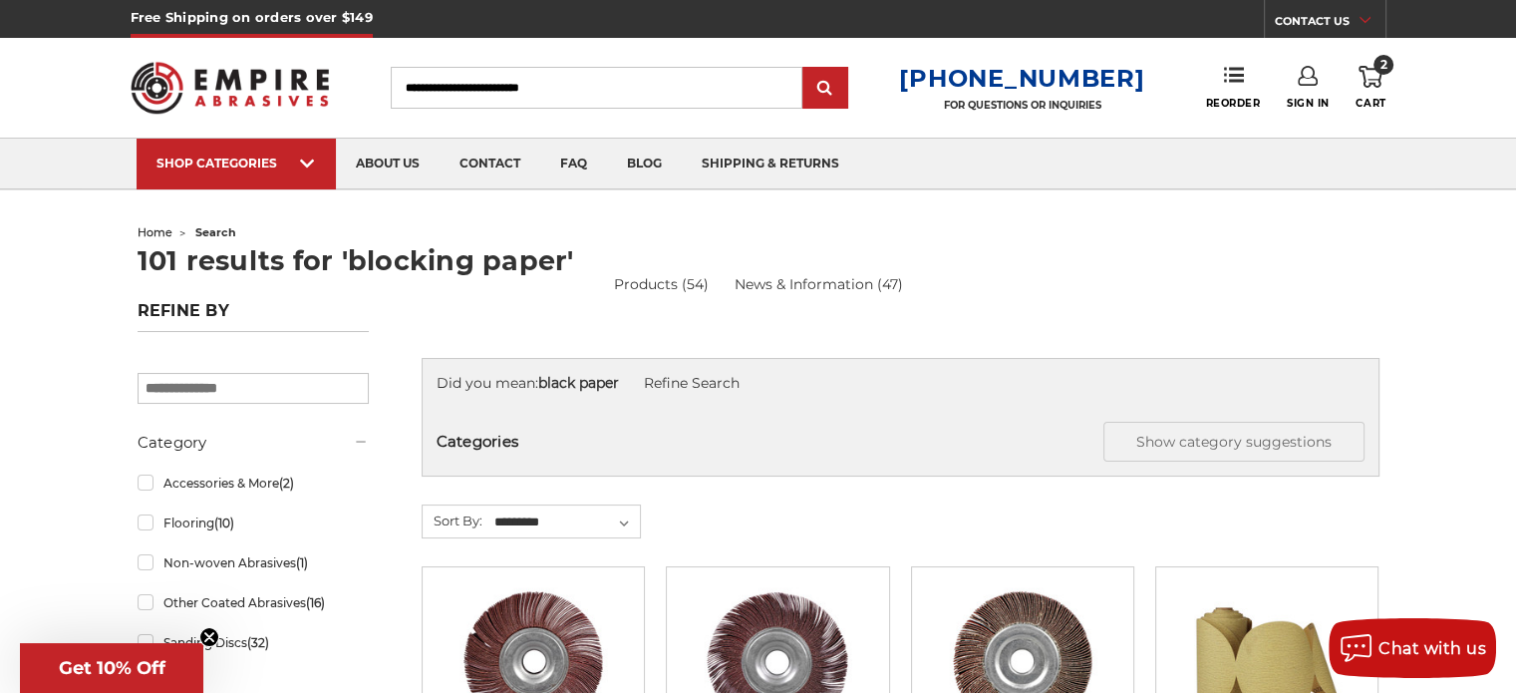
click at [599, 86] on input "Search" at bounding box center [597, 88] width 412 height 42
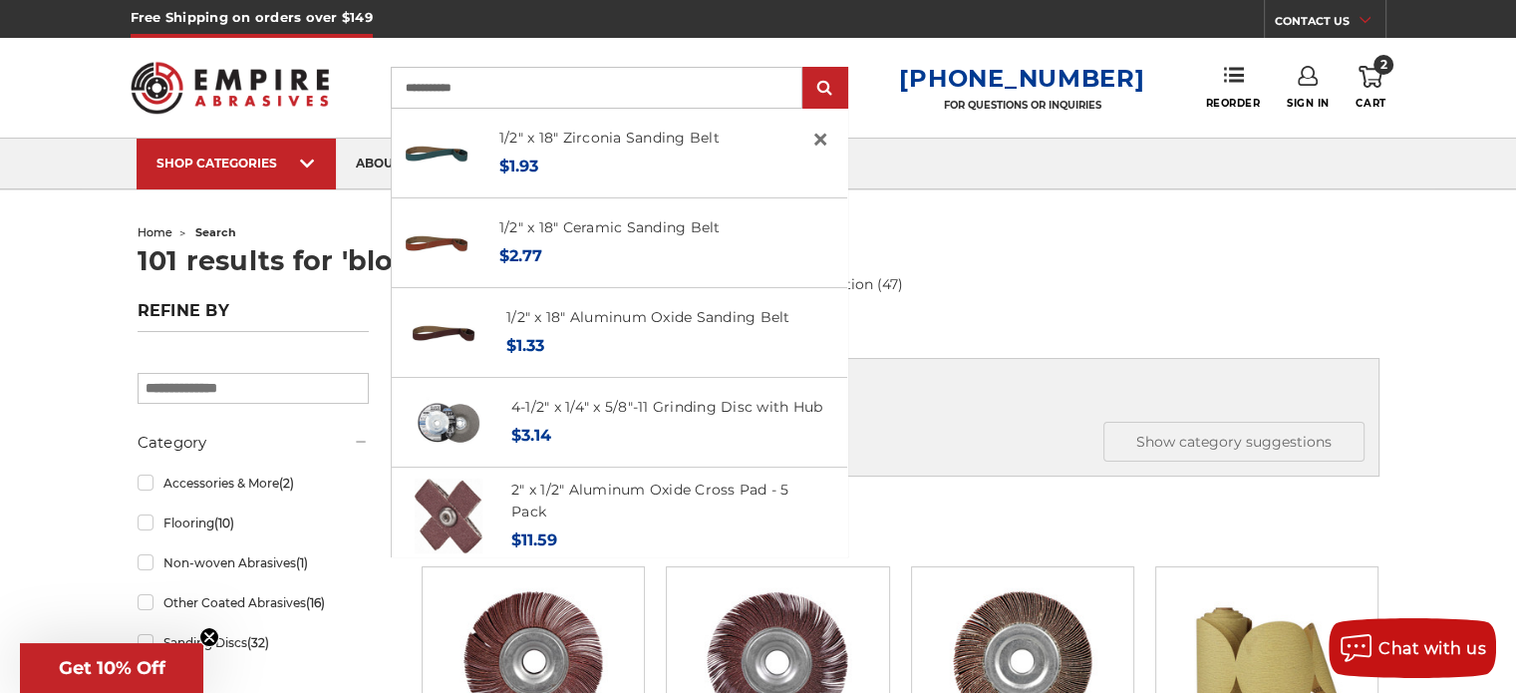
type input "**********"
click at [805, 69] on input "submit" at bounding box center [825, 89] width 40 height 40
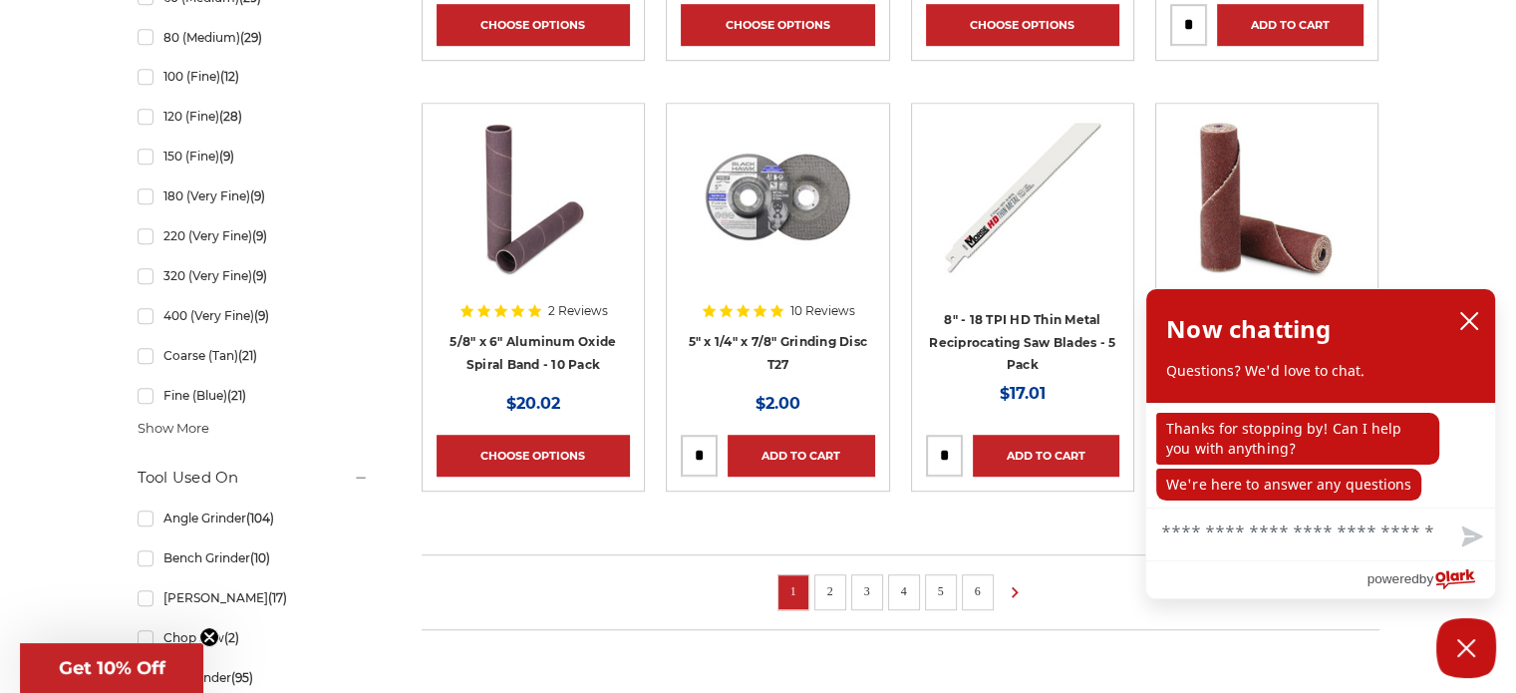
scroll to position [1288, 0]
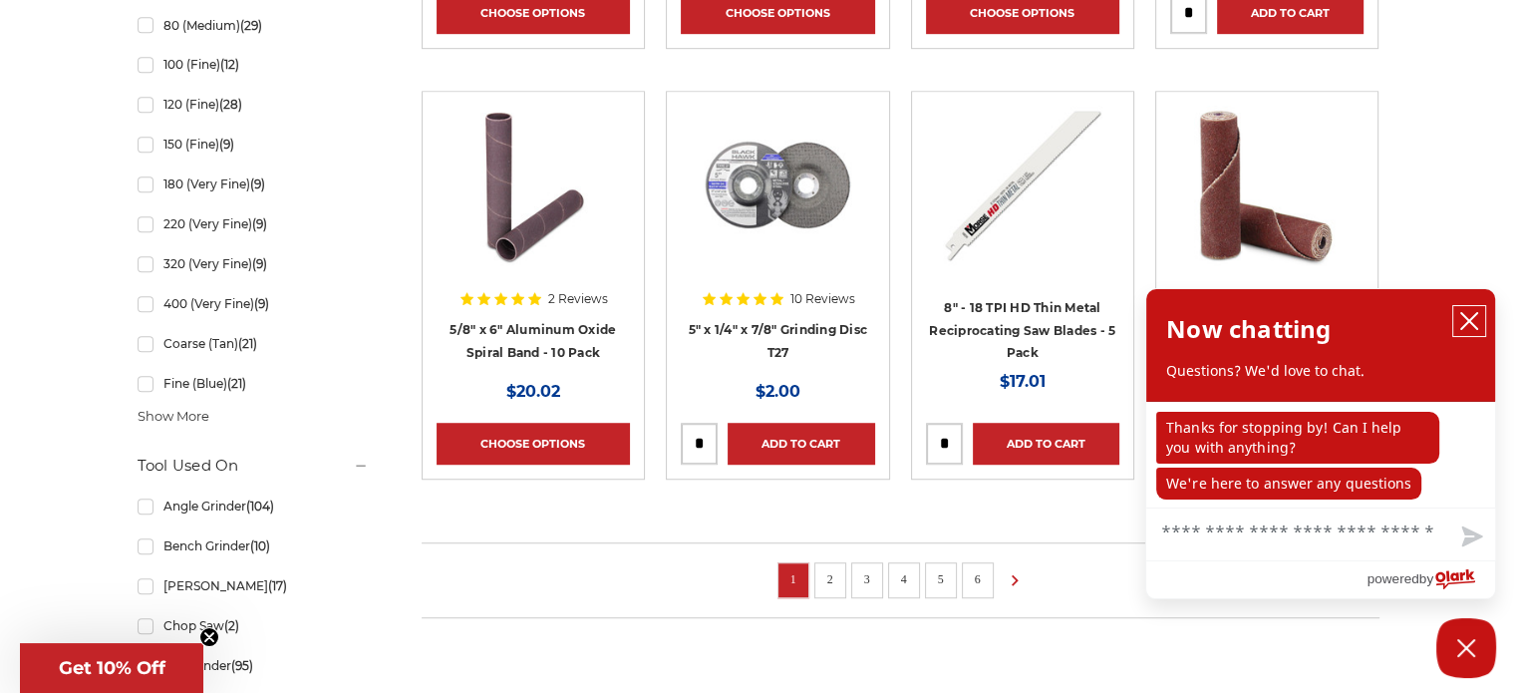
drag, startPoint x: 1468, startPoint y: 320, endPoint x: 1443, endPoint y: 308, distance: 27.6
click at [1458, 314] on button "close chatbox" at bounding box center [1469, 321] width 32 height 30
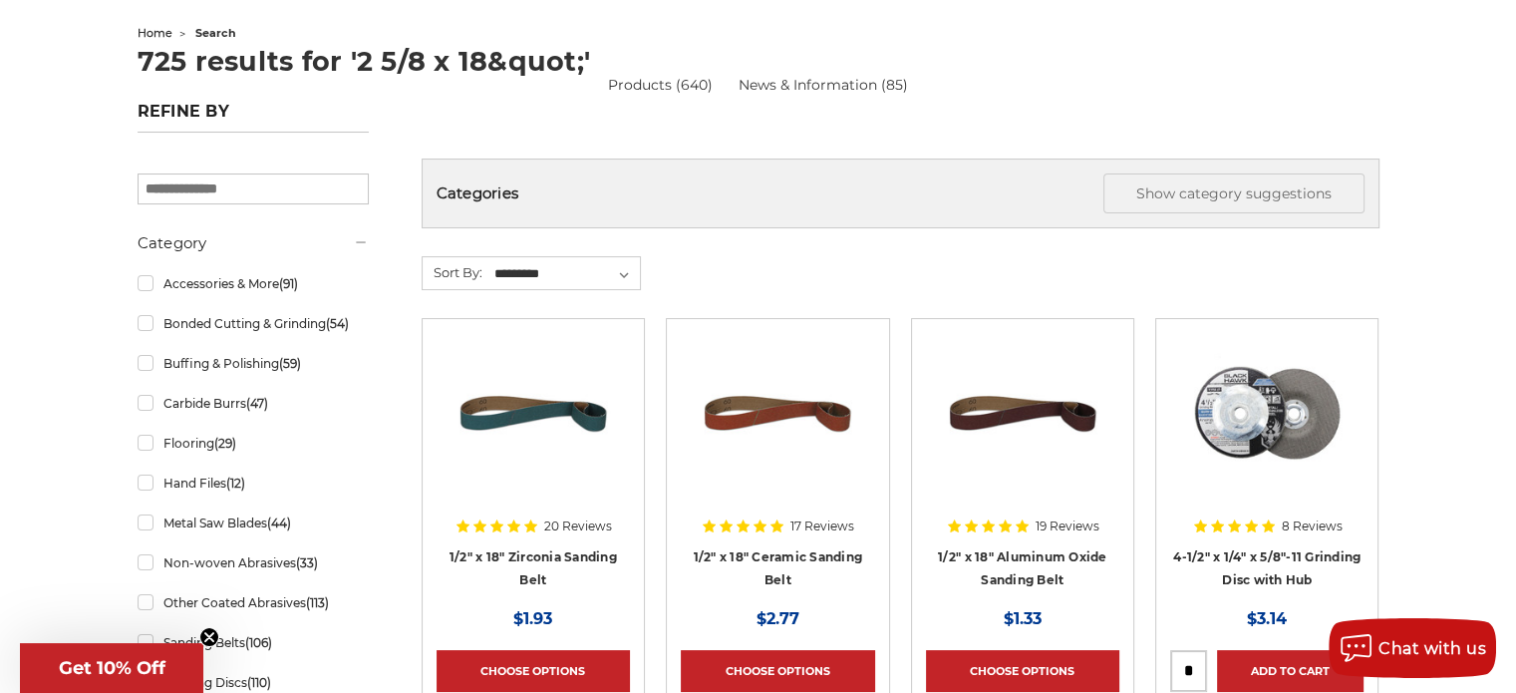
scroll to position [0, 0]
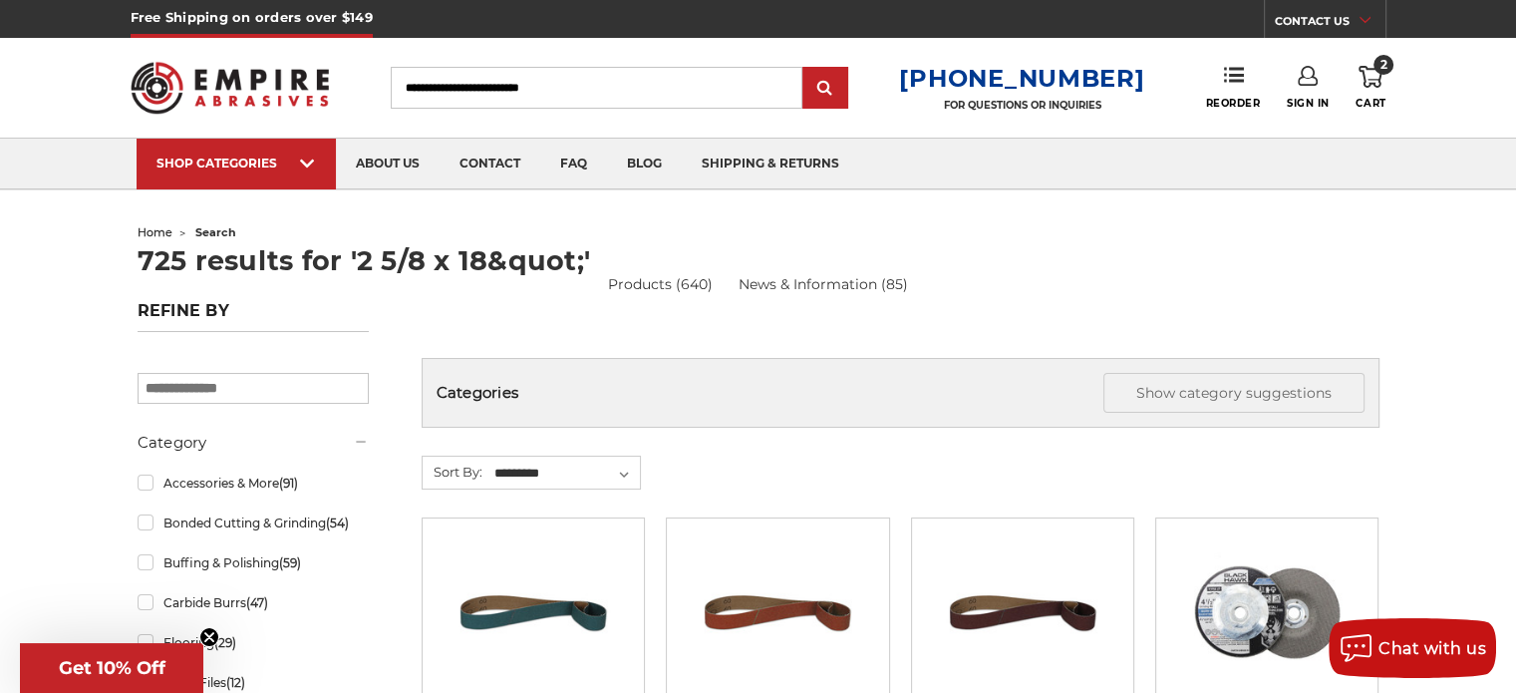
click at [485, 85] on input "Search" at bounding box center [597, 88] width 412 height 42
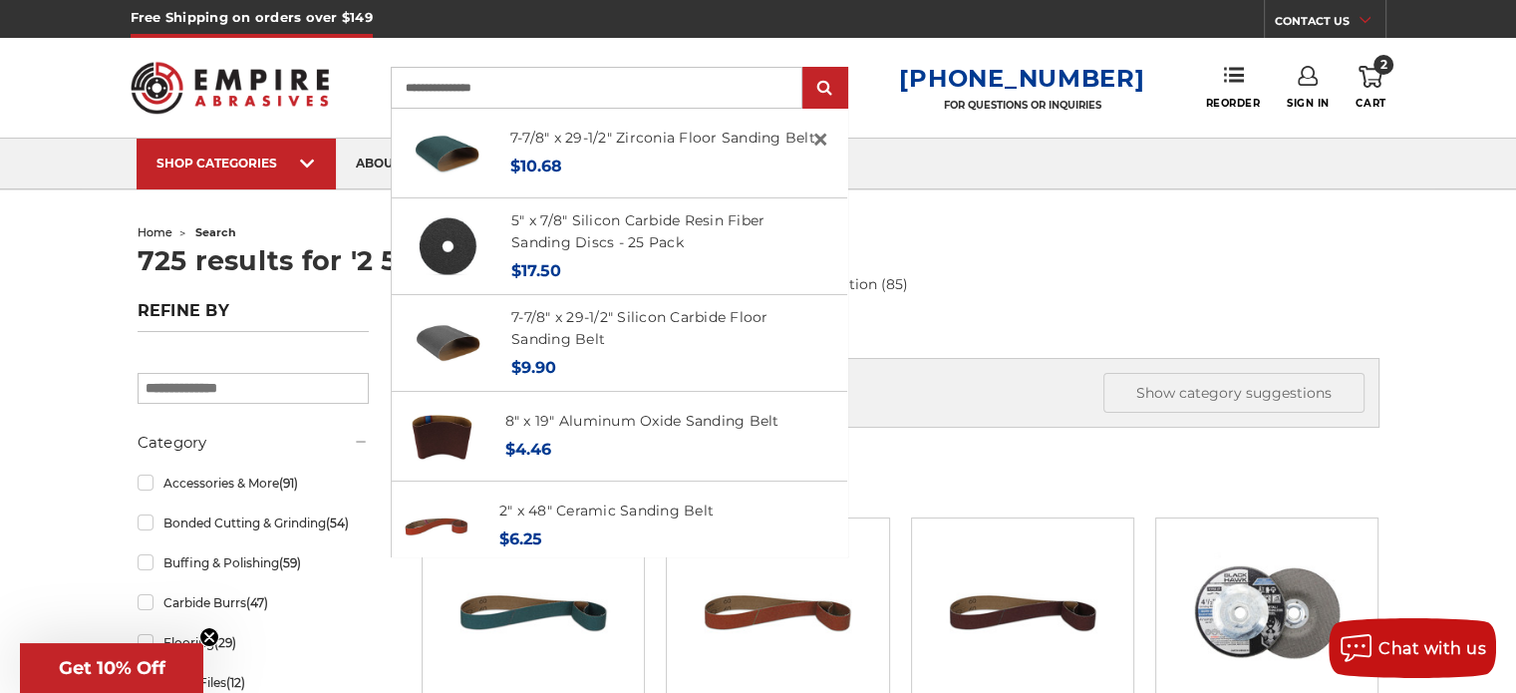
type input "**********"
click at [805, 69] on input "submit" at bounding box center [825, 89] width 40 height 40
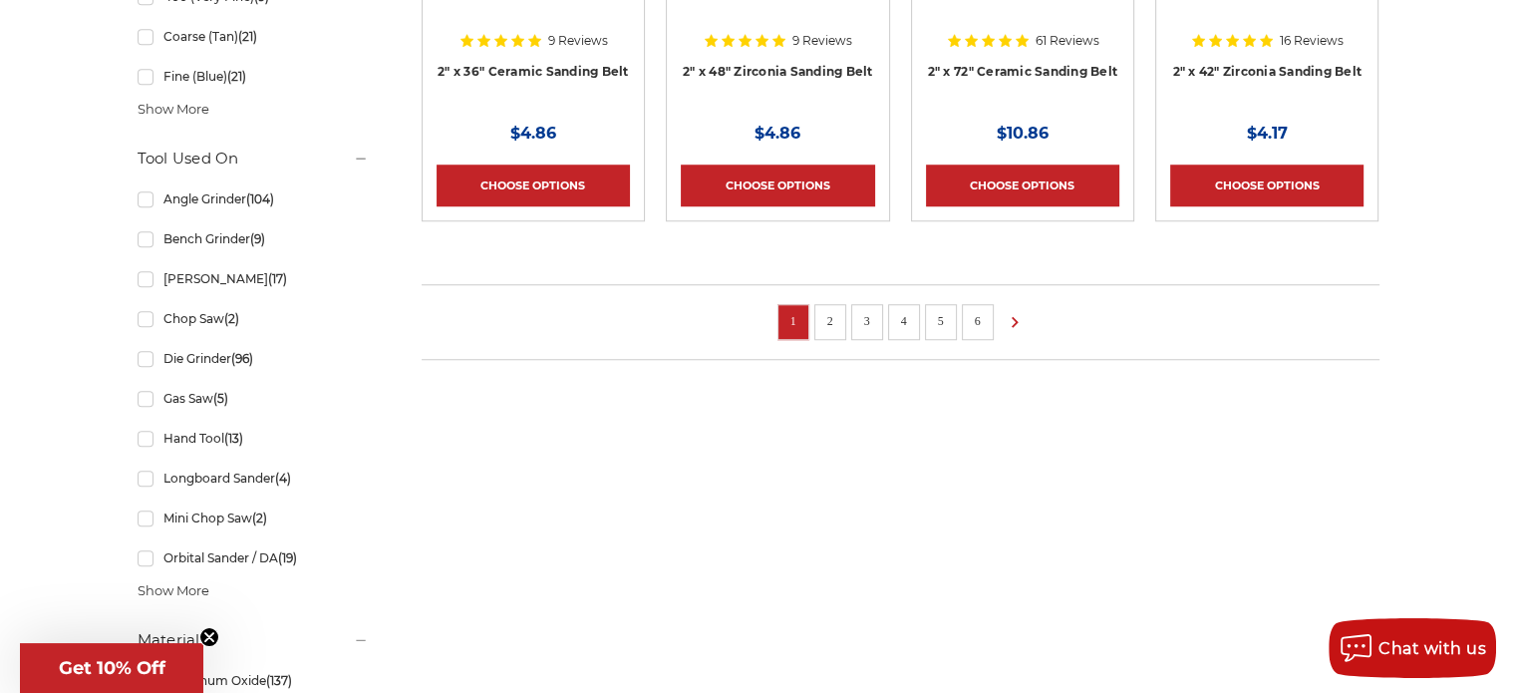
scroll to position [1694, 0]
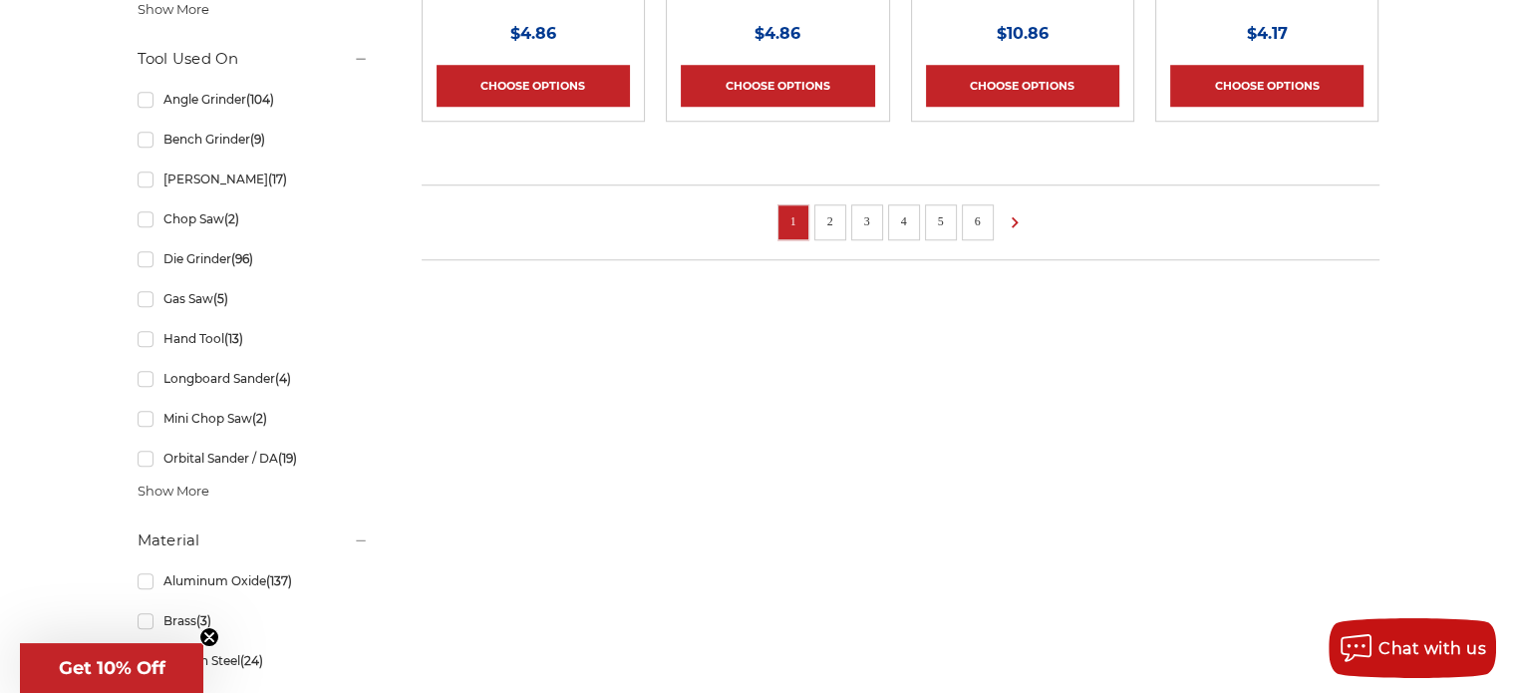
click at [816, 208] on li "2" at bounding box center [830, 222] width 32 height 36
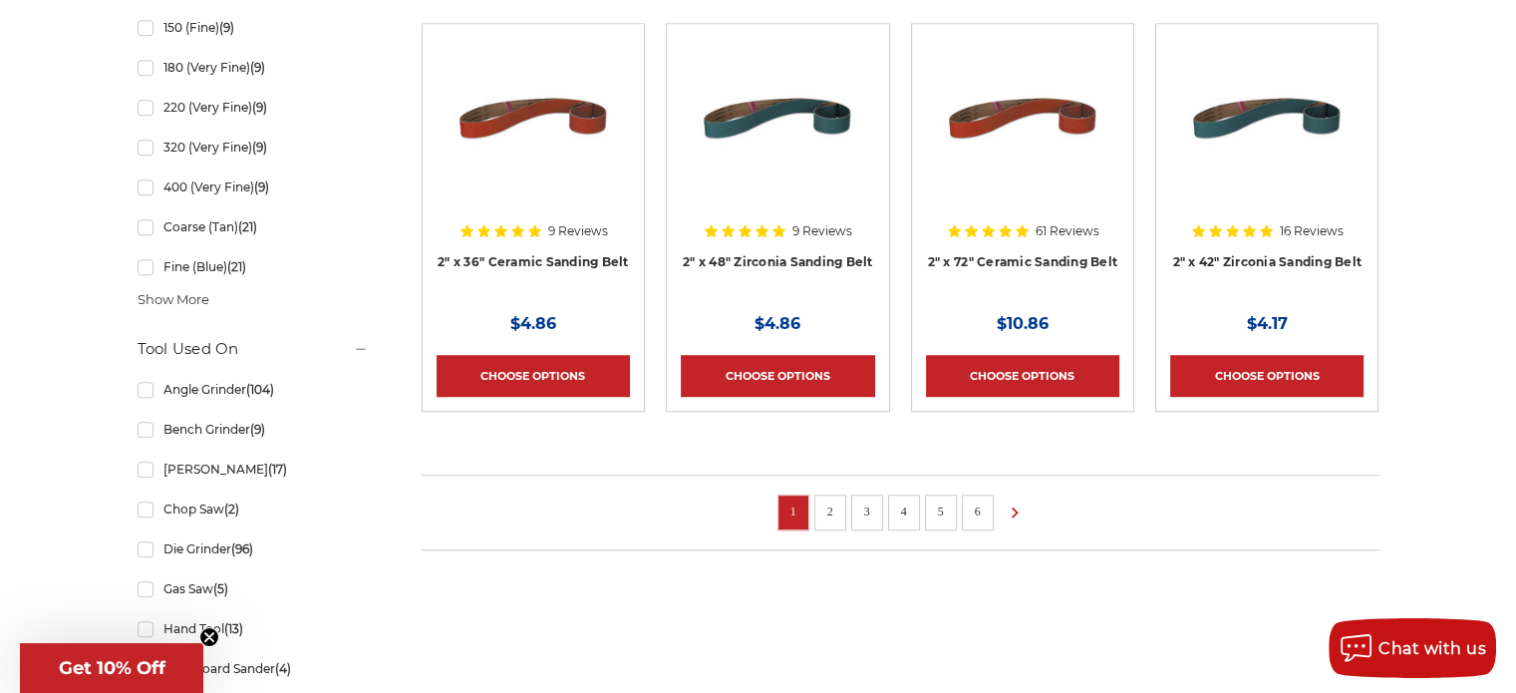
scroll to position [1594, 0]
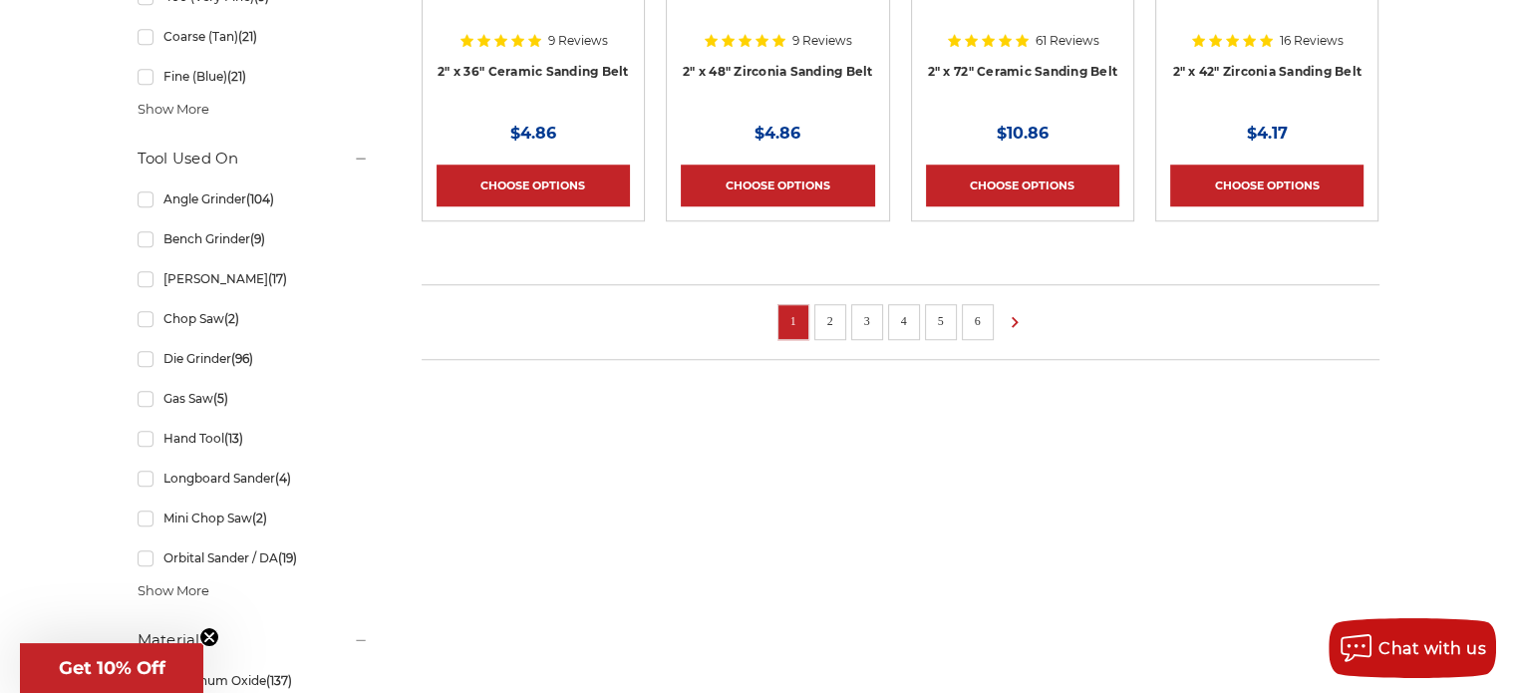
click at [829, 322] on link "2" at bounding box center [830, 321] width 20 height 22
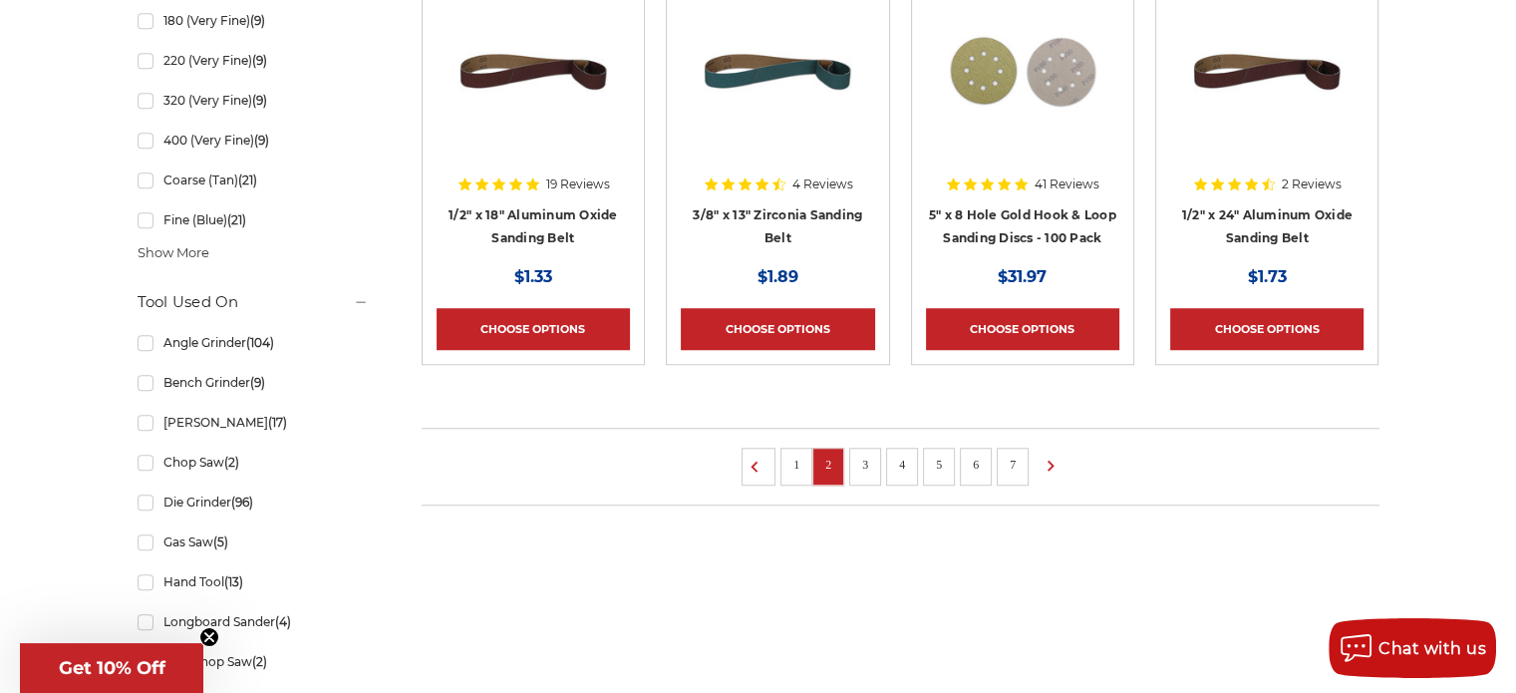
scroll to position [1495, 0]
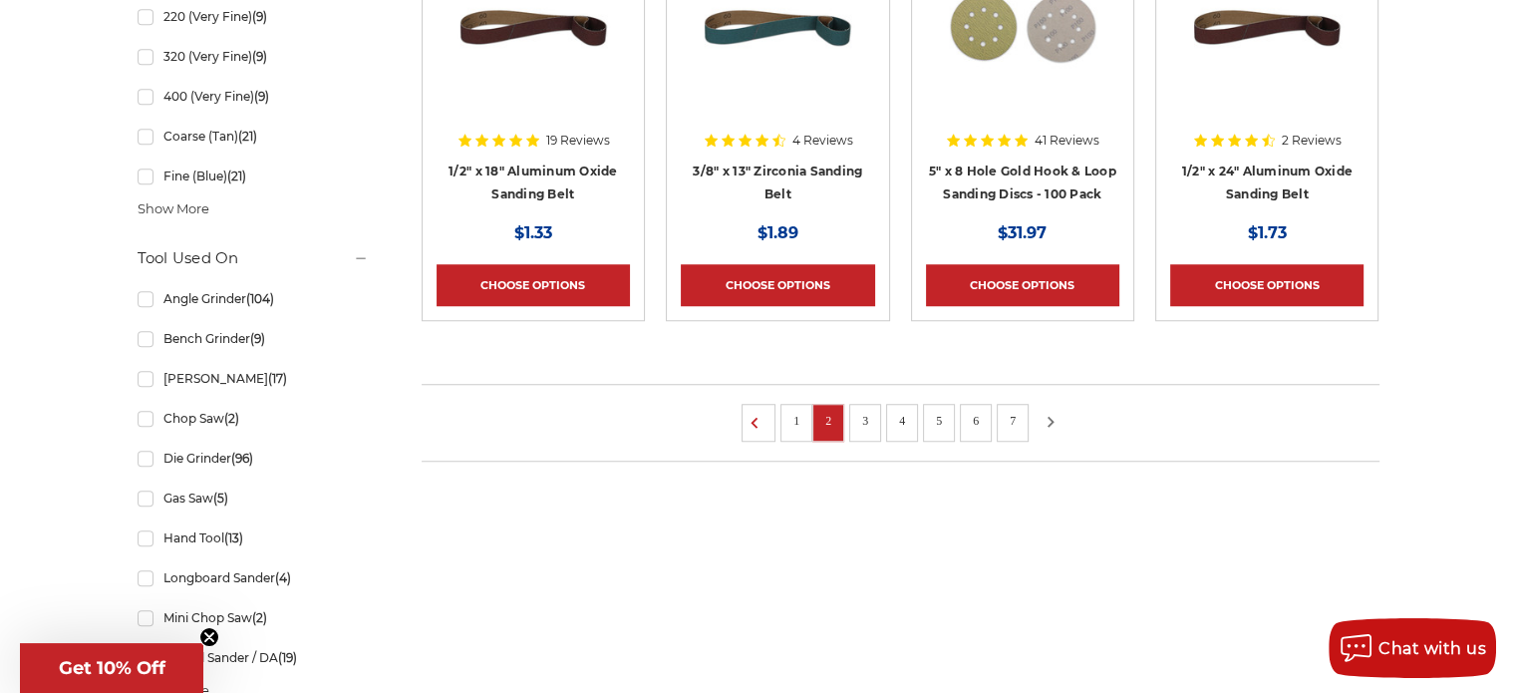
click at [1045, 415] on icon at bounding box center [1050, 422] width 24 height 22
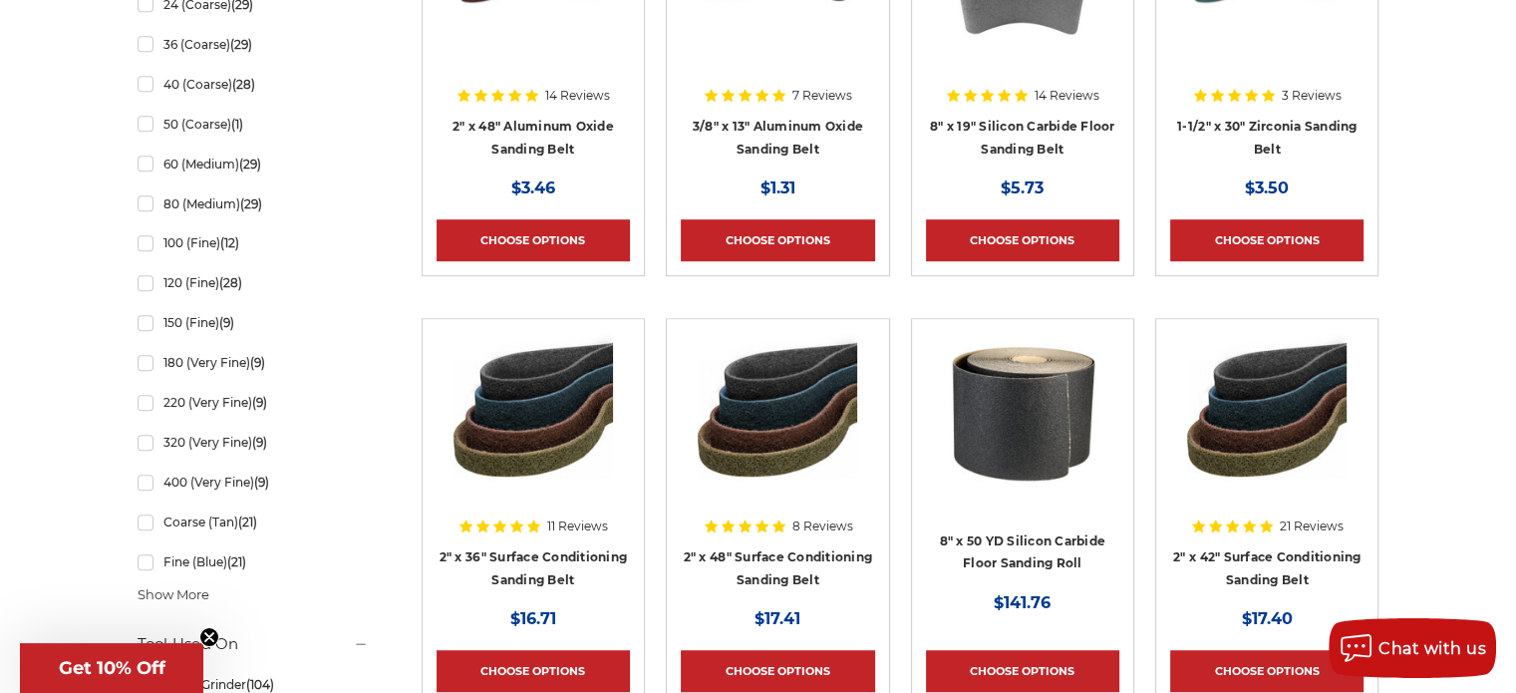
scroll to position [1395, 0]
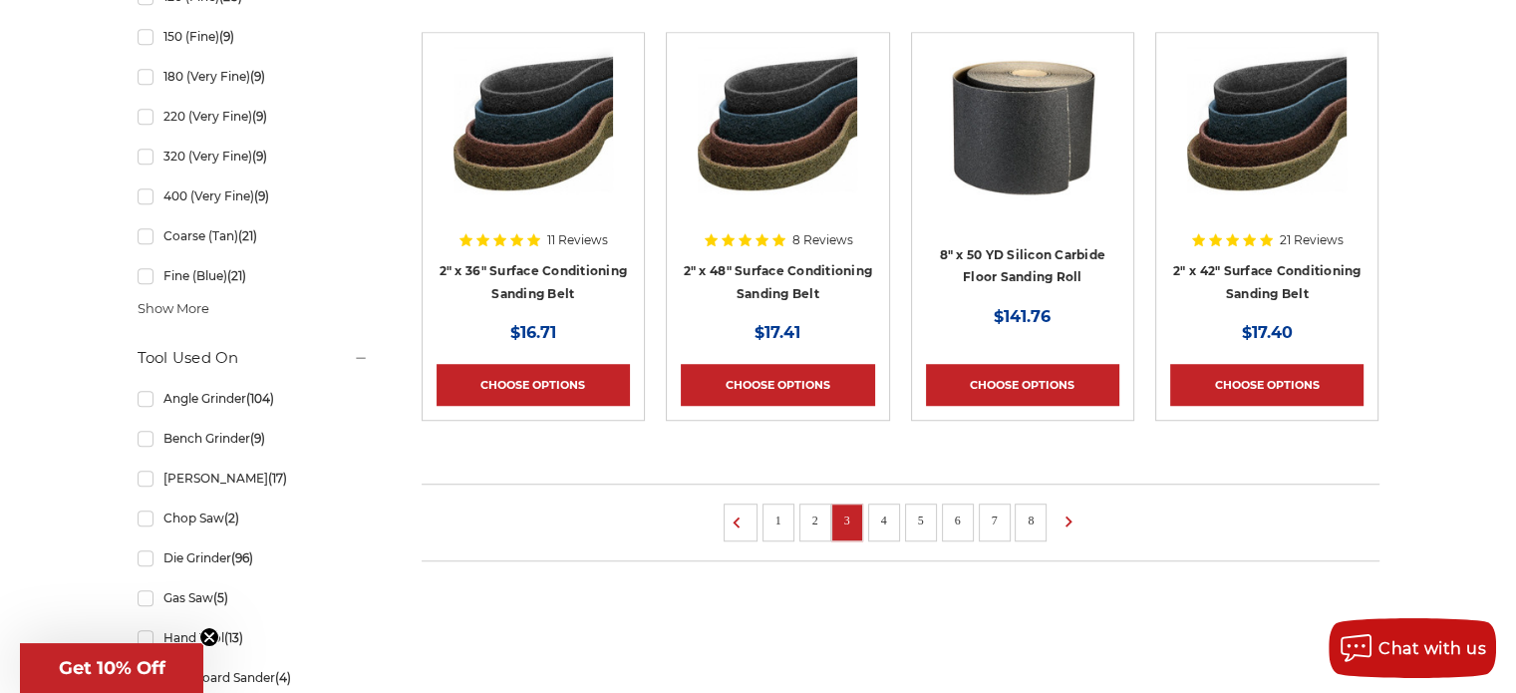
click at [874, 521] on link "4" at bounding box center [884, 520] width 20 height 22
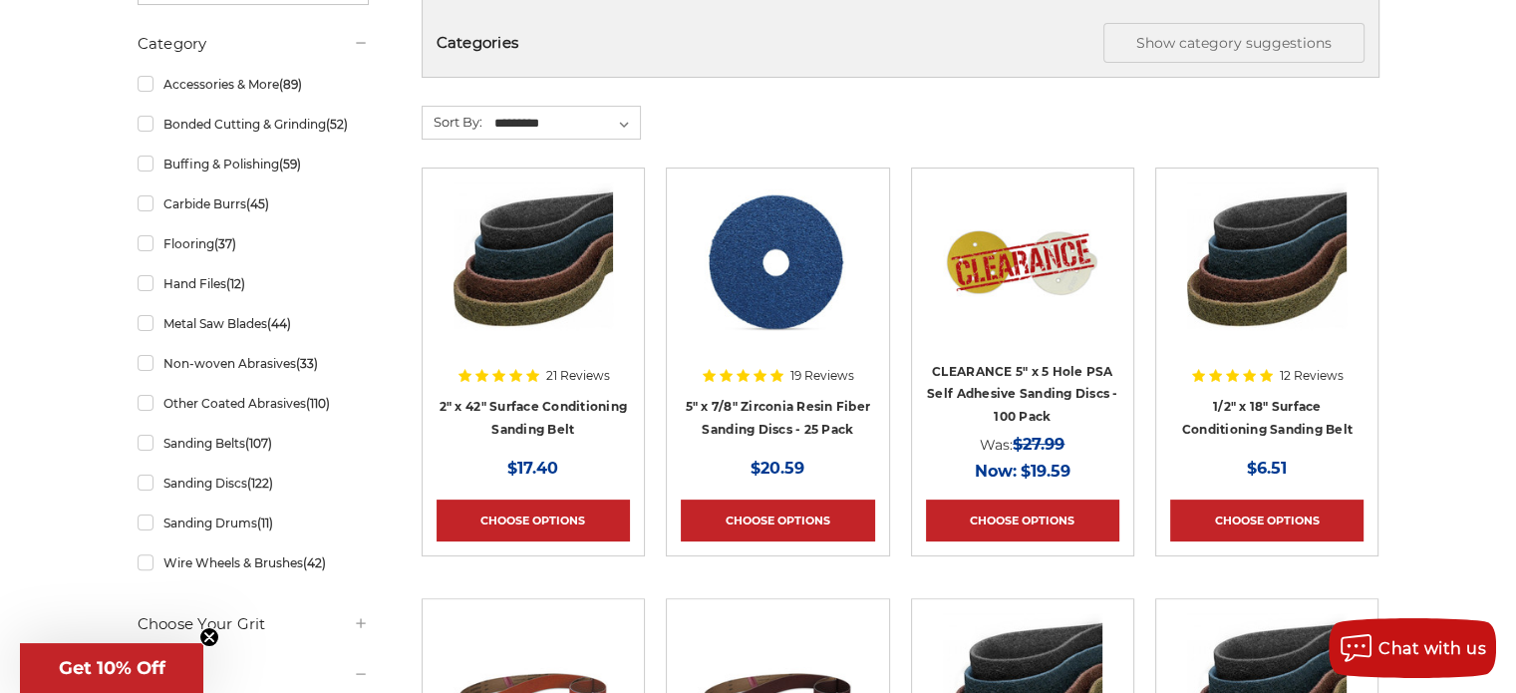
scroll to position [598, 0]
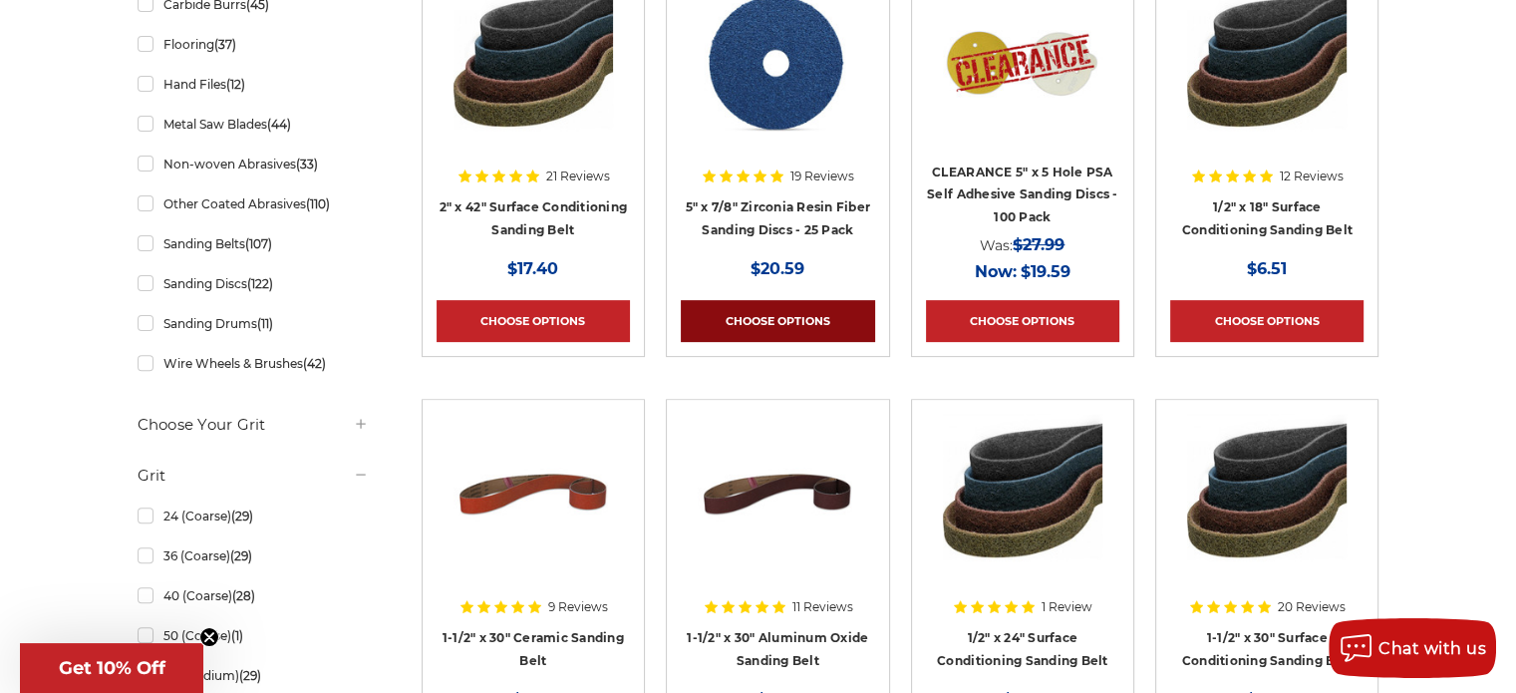
click at [780, 307] on link "Choose Options" at bounding box center [777, 321] width 193 height 42
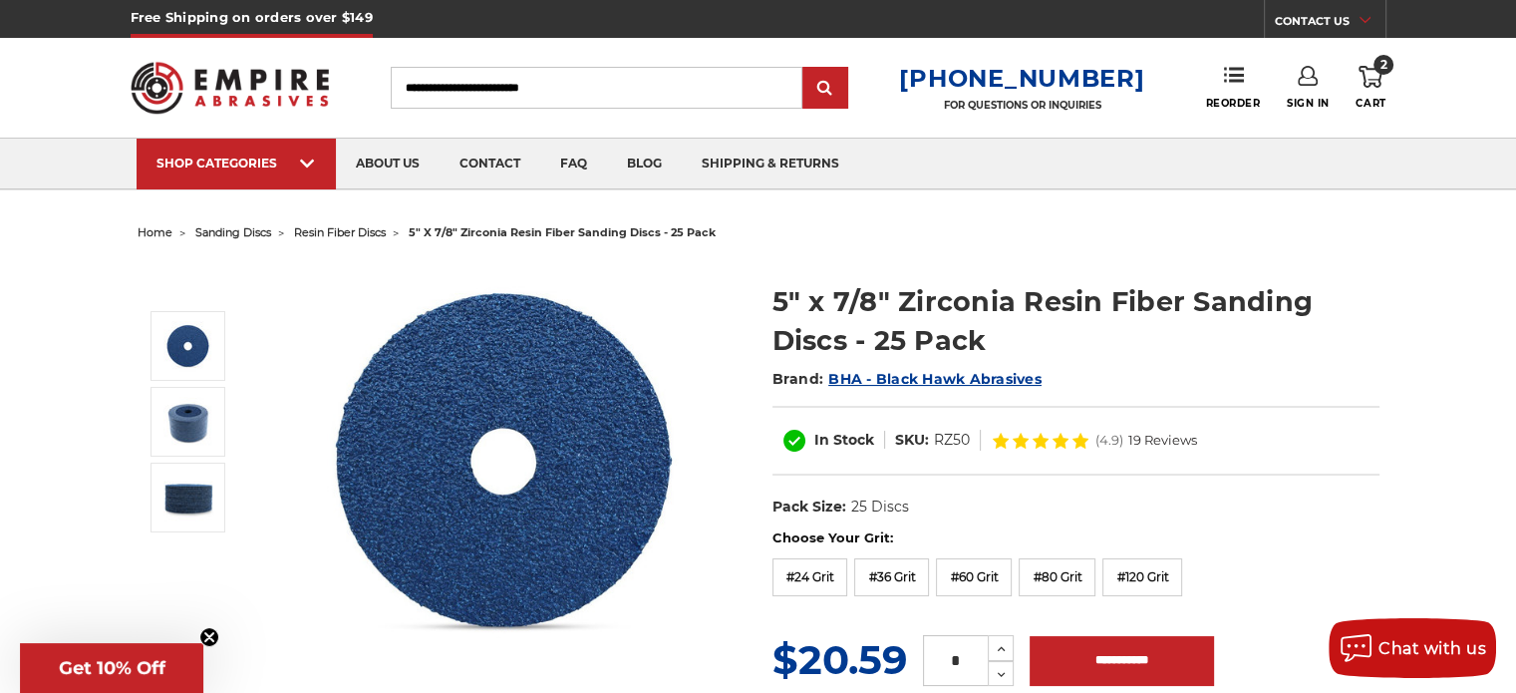
scroll to position [199, 0]
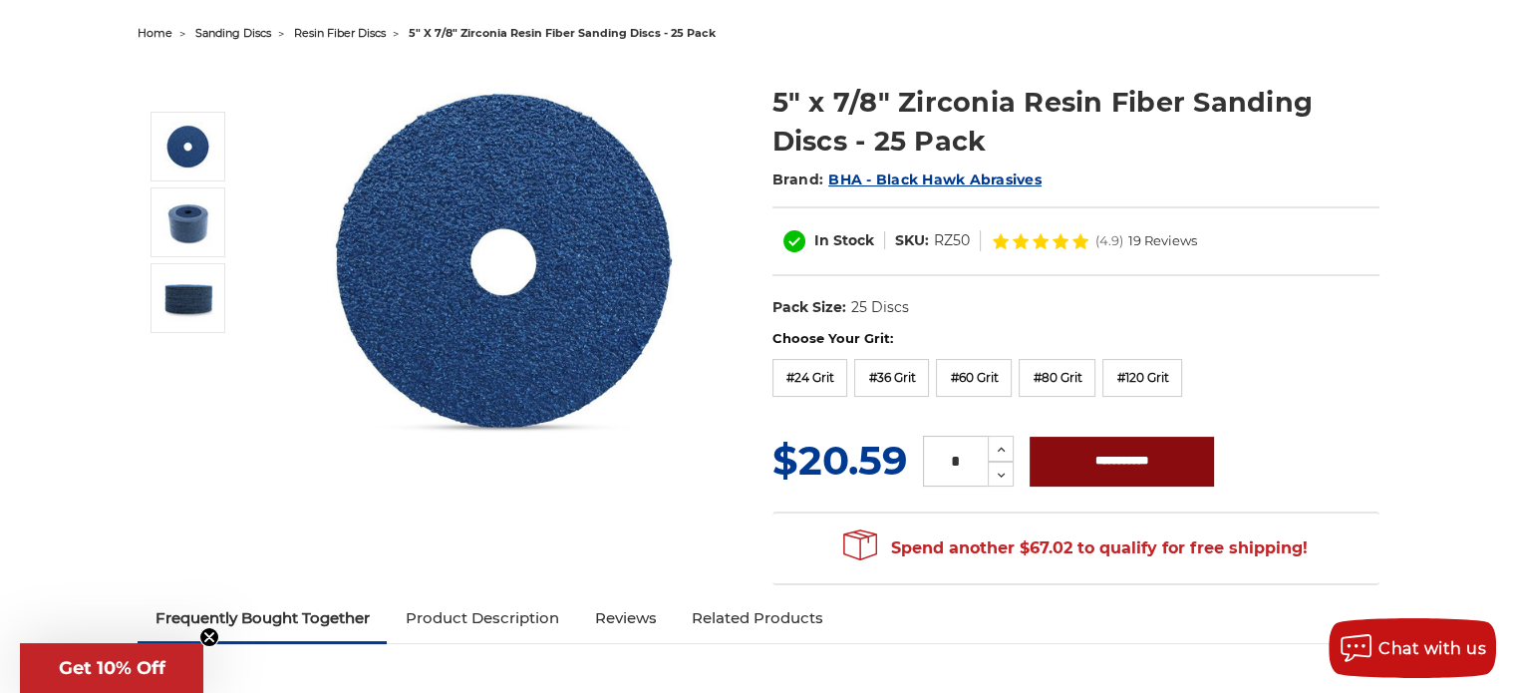
click at [1128, 457] on input "**********" at bounding box center [1121, 461] width 184 height 50
click at [969, 299] on dl "UPC: Pack Size: 25 Discs stock: 80,100,120,270,280,500,800,1000,1500,2500,5000,…" at bounding box center [1075, 308] width 607 height 42
click at [802, 378] on label "#24 Grit" at bounding box center [810, 378] width 76 height 38
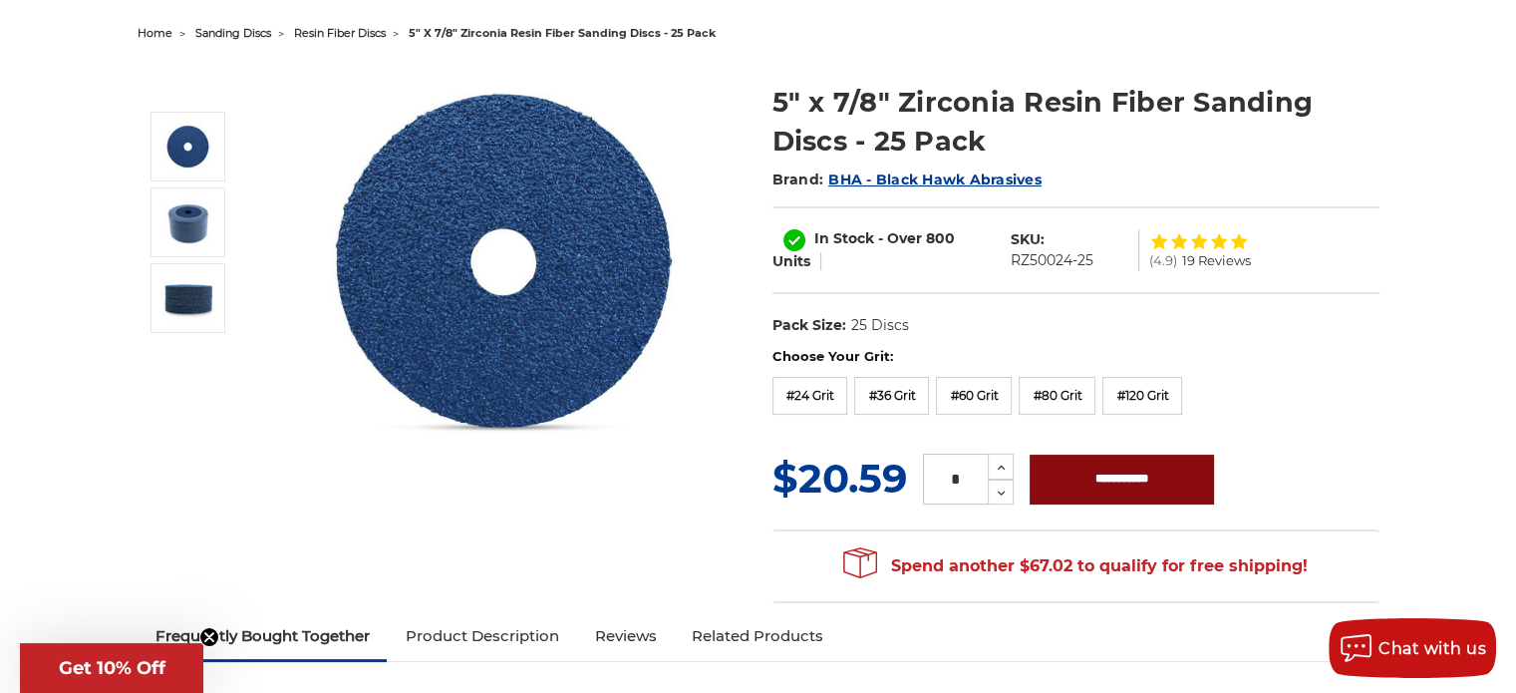
click at [1132, 473] on input "**********" at bounding box center [1121, 479] width 184 height 50
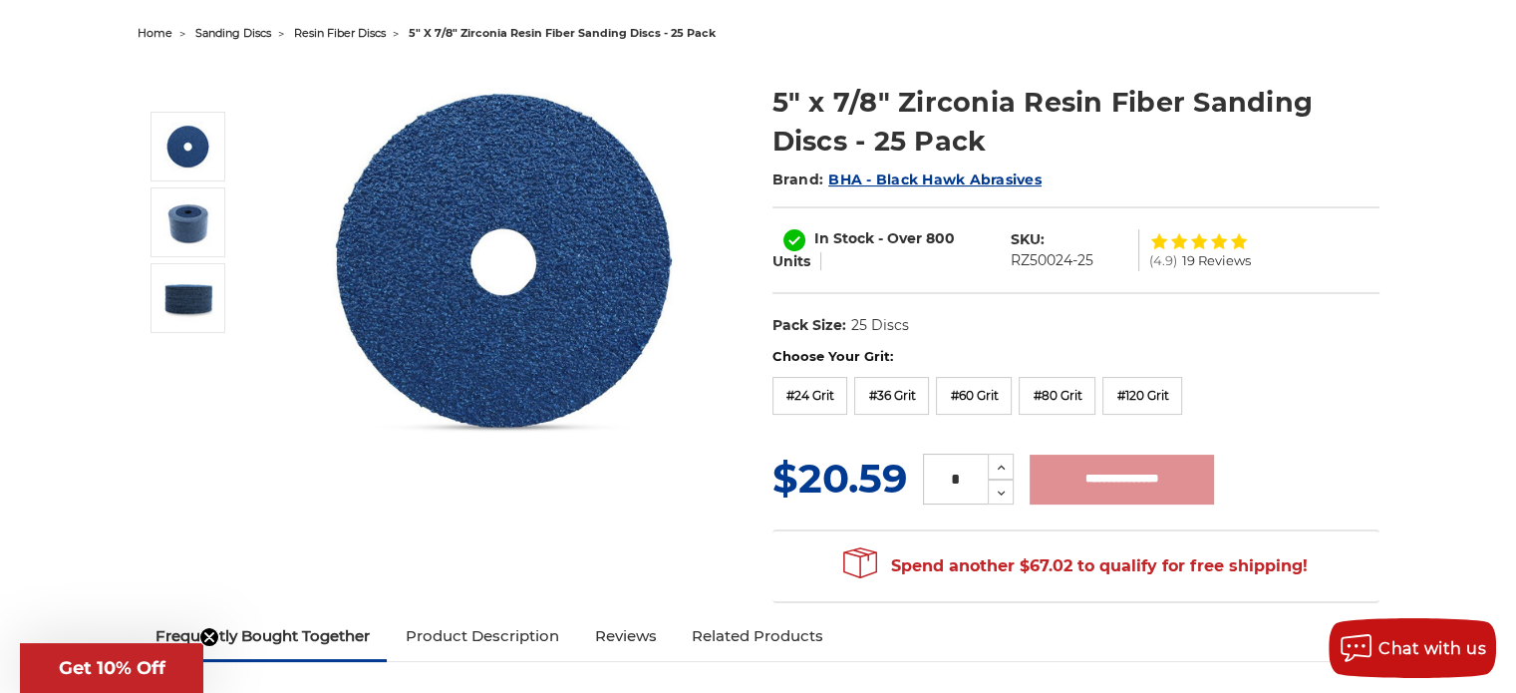
type input "**********"
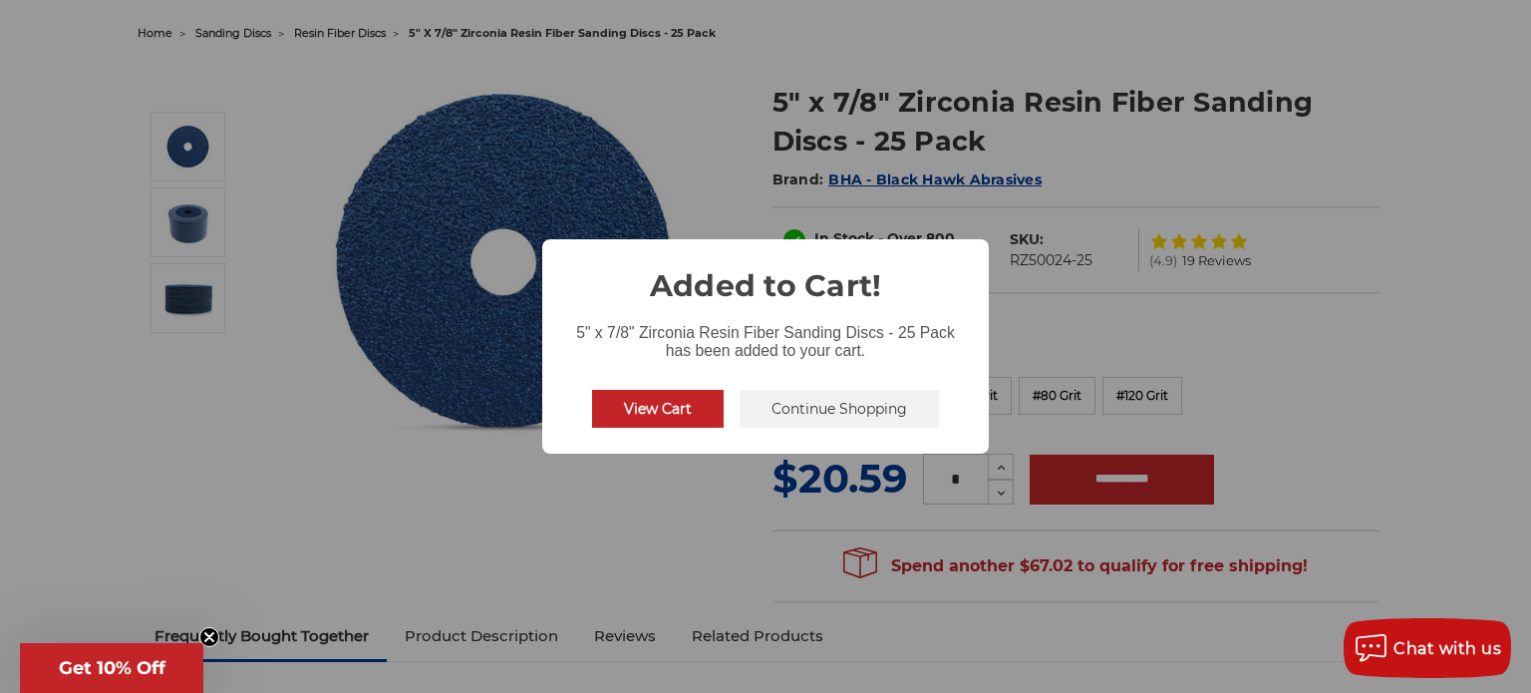
click at [855, 411] on button "Continue Shopping" at bounding box center [838, 409] width 199 height 38
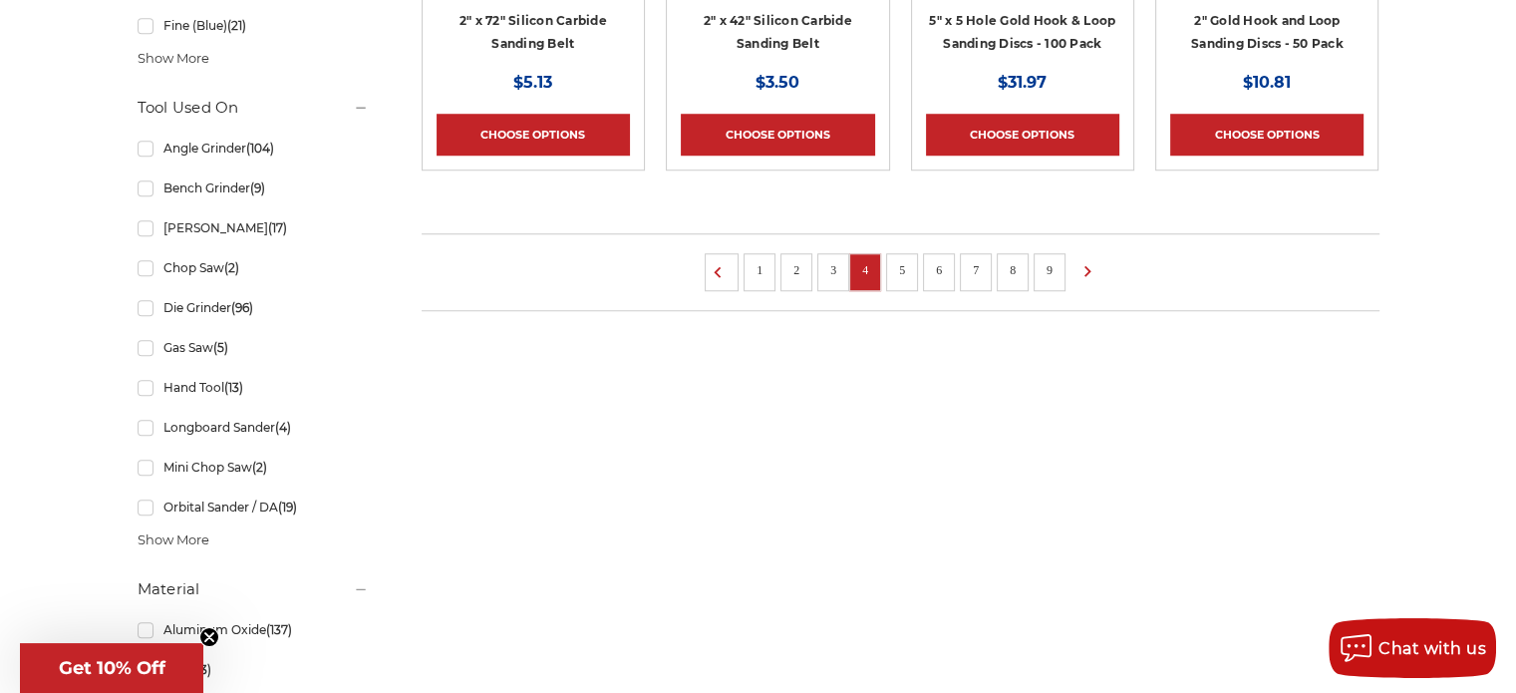
scroll to position [1763, 0]
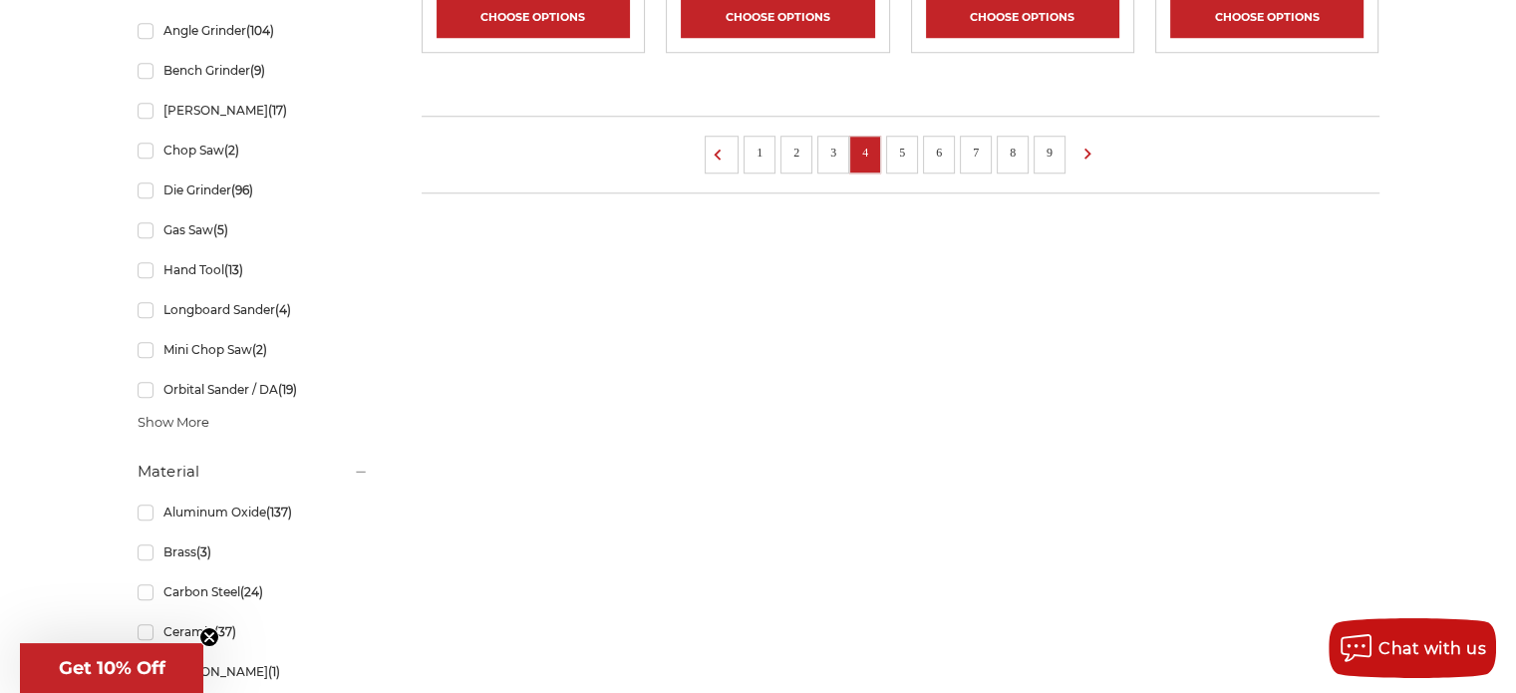
click at [901, 144] on link "5" at bounding box center [902, 153] width 20 height 22
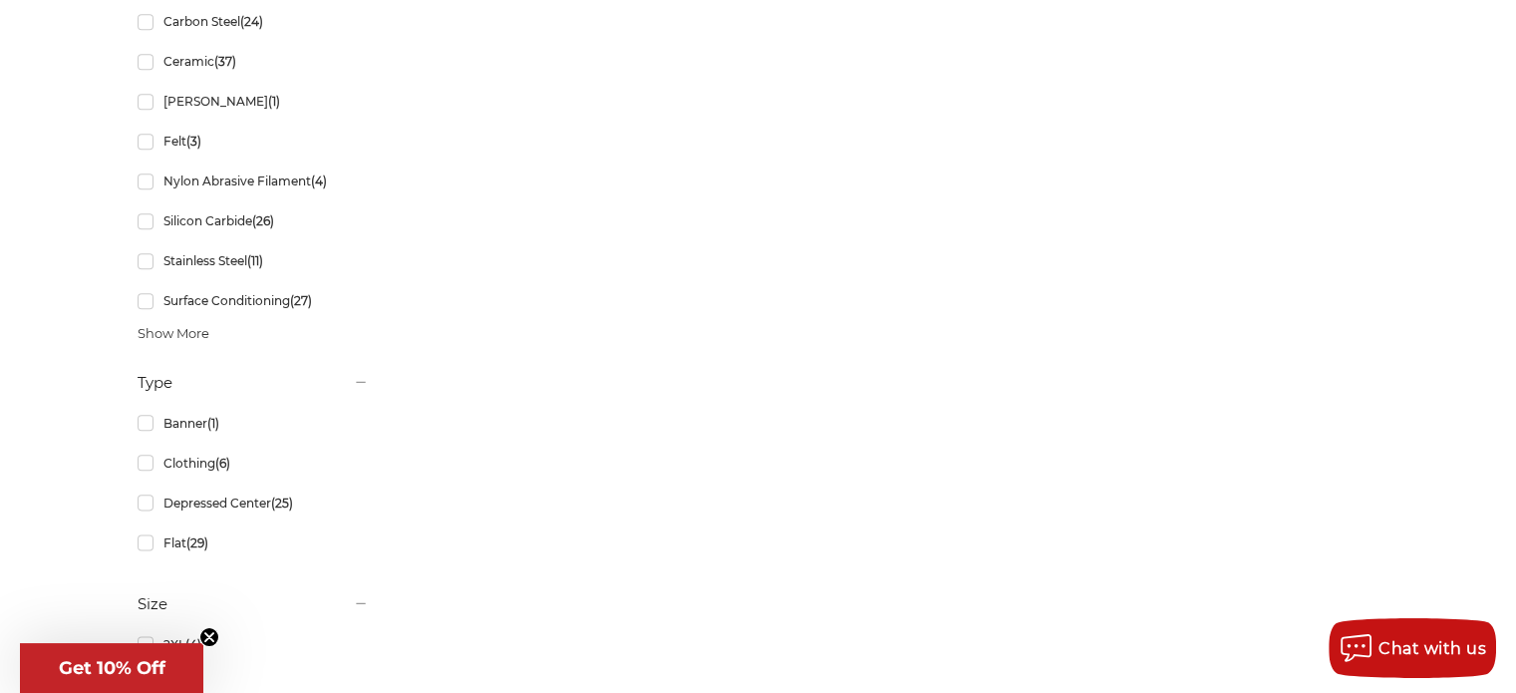
scroll to position [1694, 0]
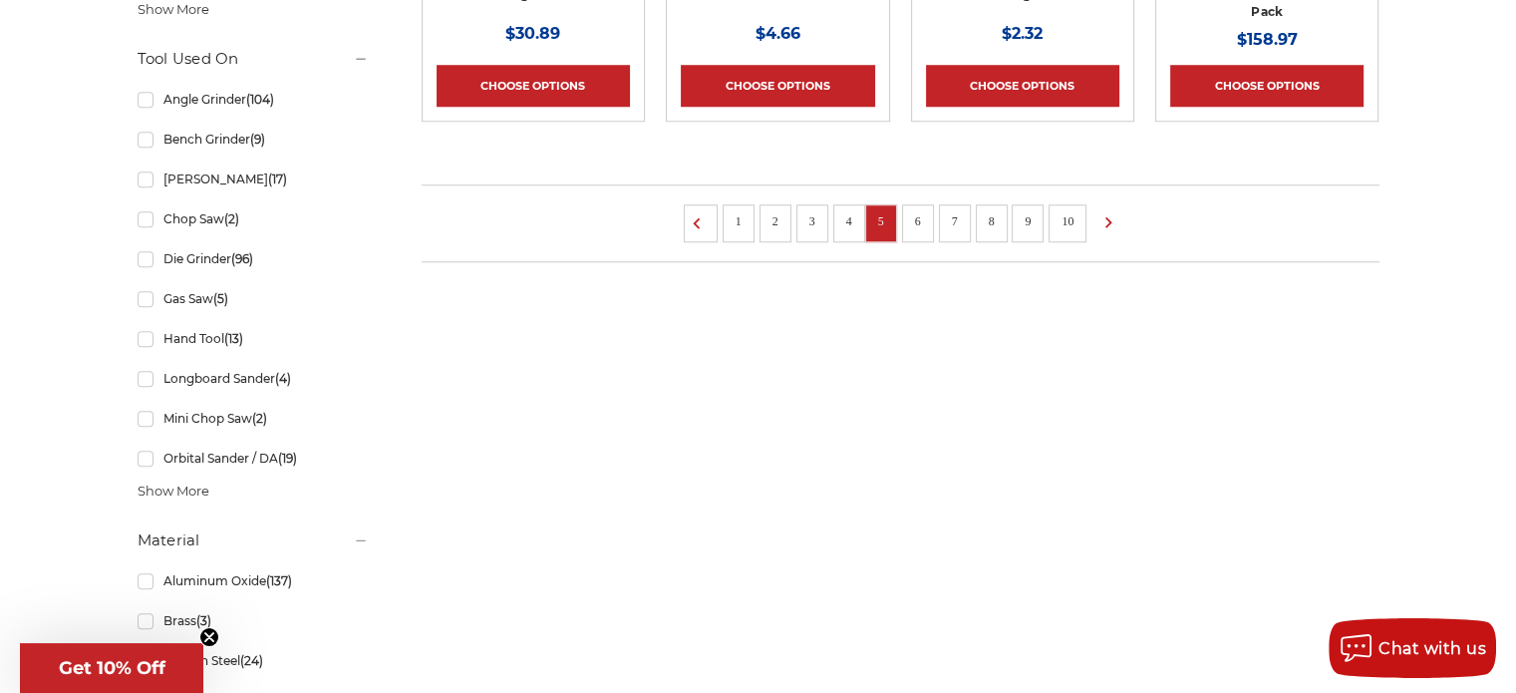
click at [921, 210] on link "6" at bounding box center [918, 221] width 20 height 22
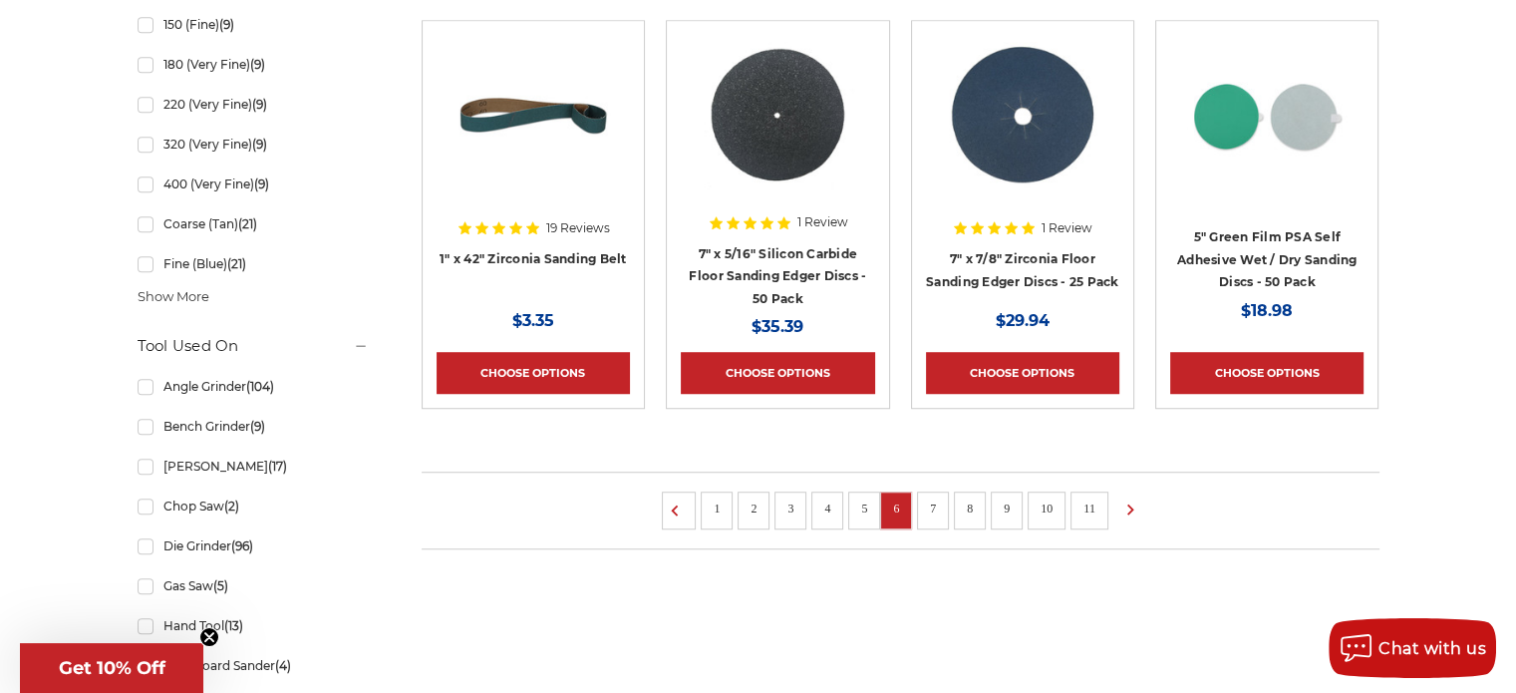
scroll to position [1594, 0]
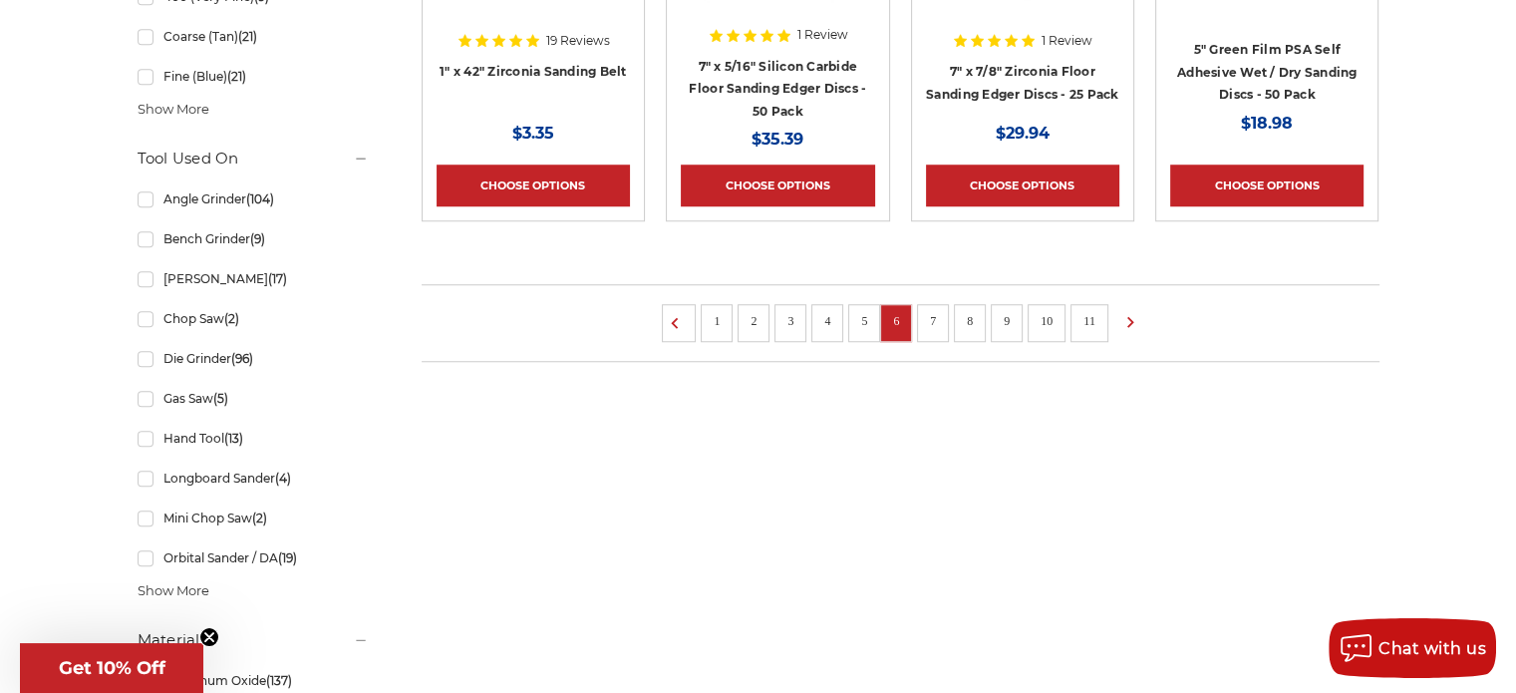
click at [929, 327] on link "7" at bounding box center [933, 321] width 20 height 22
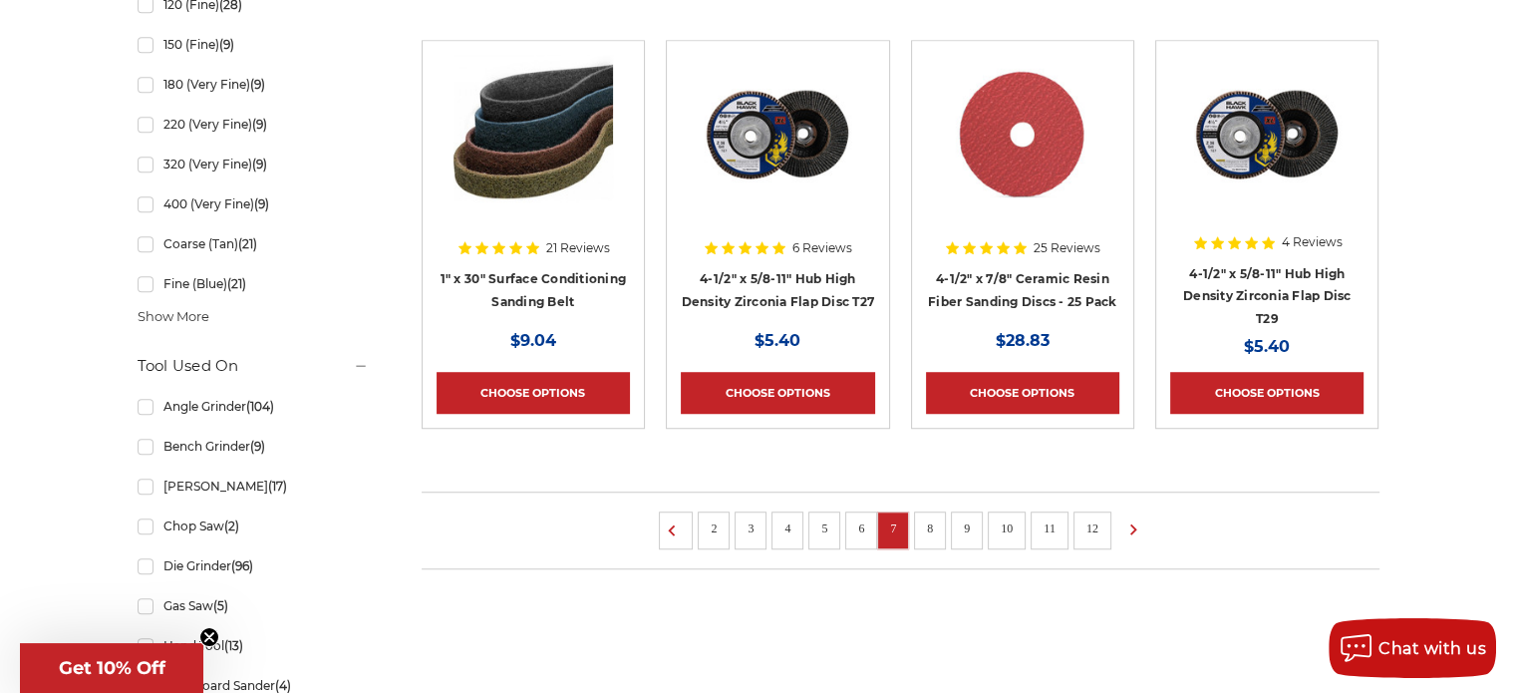
scroll to position [1594, 0]
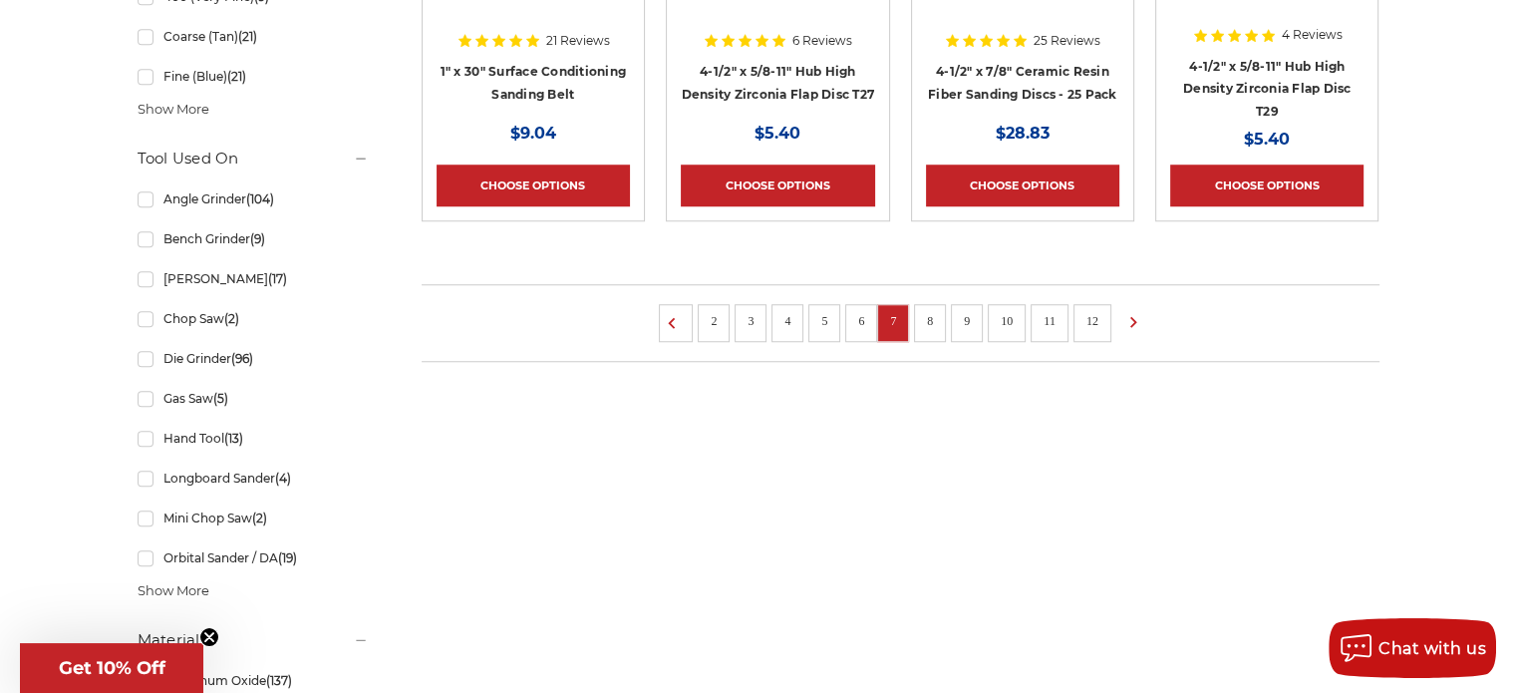
click at [934, 320] on link "8" at bounding box center [930, 321] width 20 height 22
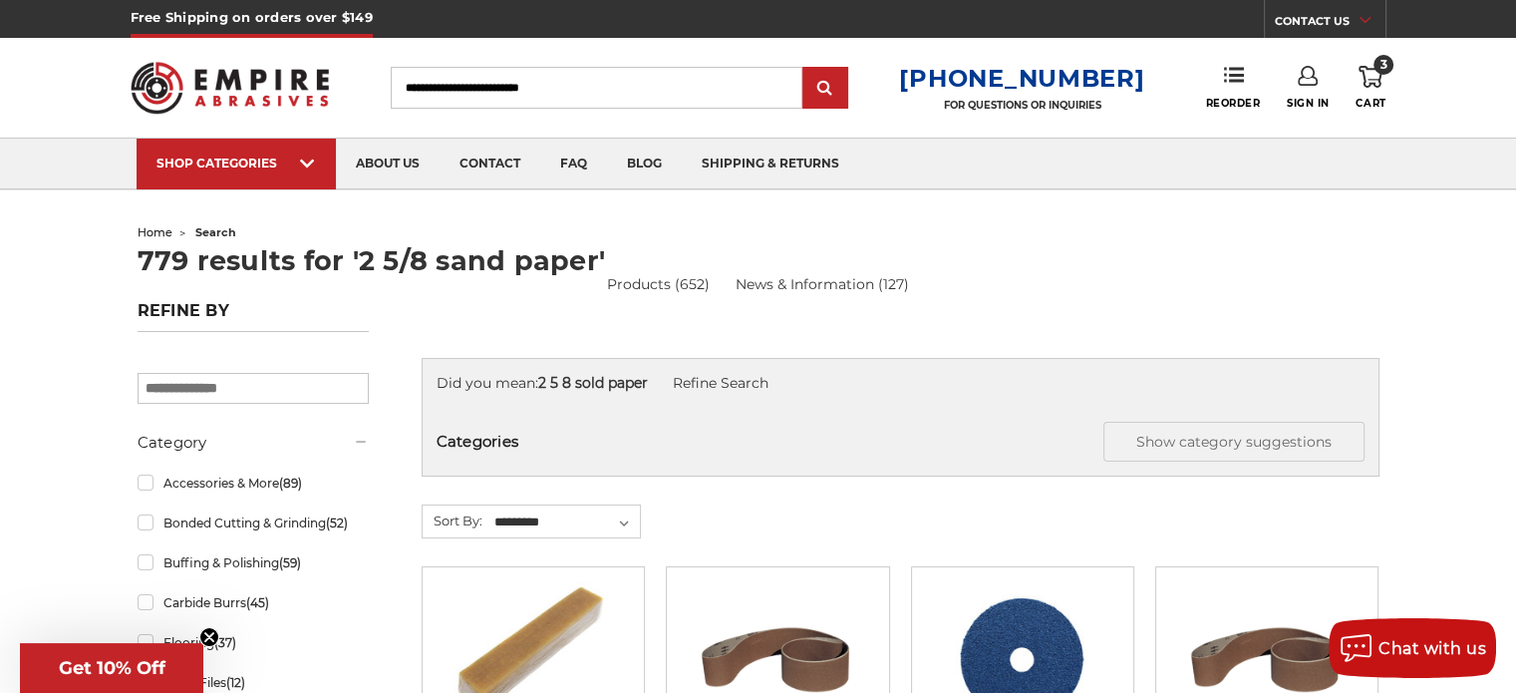
drag, startPoint x: 480, startPoint y: 94, endPoint x: 354, endPoint y: 103, distance: 126.9
click at [354, 103] on div "Toggle menu Menu Search 1-800-816-3824 FOR QUESTIONS OR INQUIRIES Phone Reorder…" at bounding box center [759, 88] width 1256 height 100
click at [442, 80] on input "Search" at bounding box center [597, 88] width 412 height 42
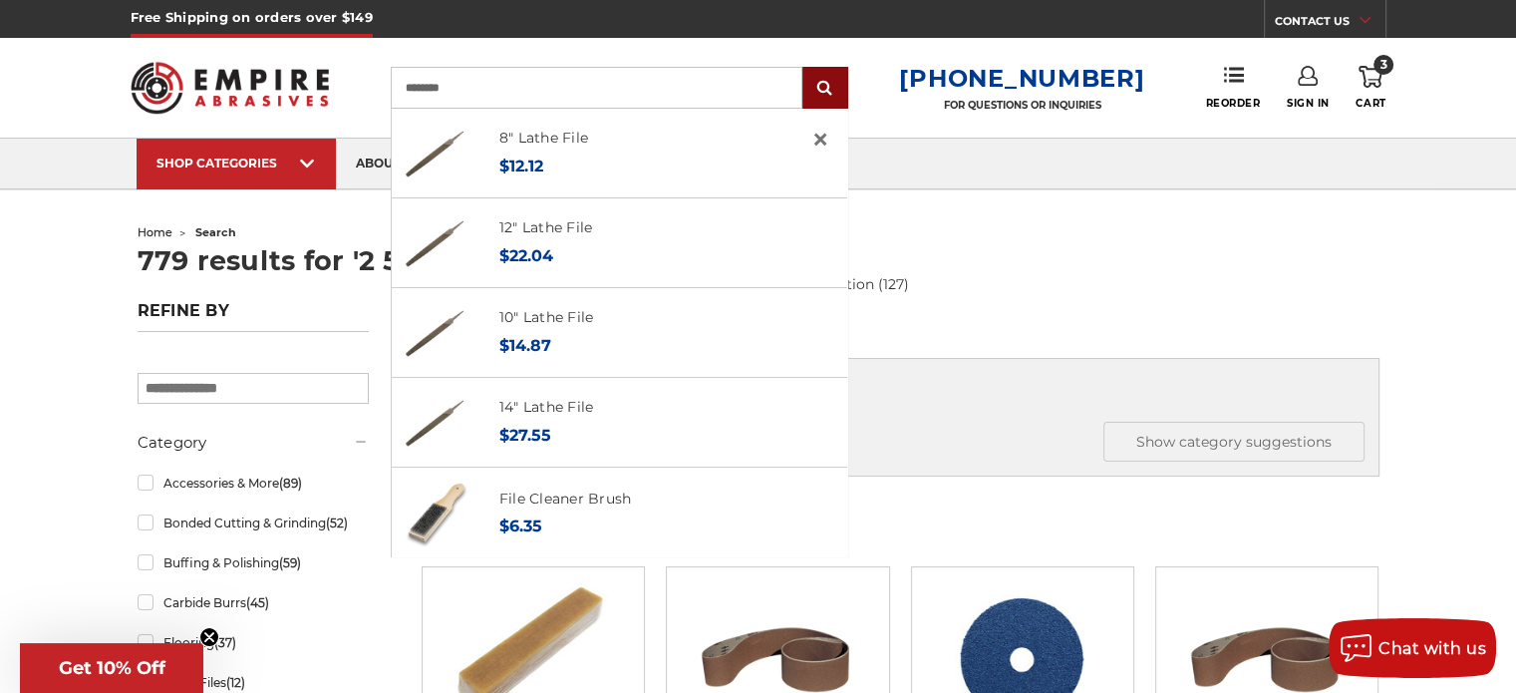
type input "********"
click at [845, 96] on input "submit" at bounding box center [825, 89] width 40 height 40
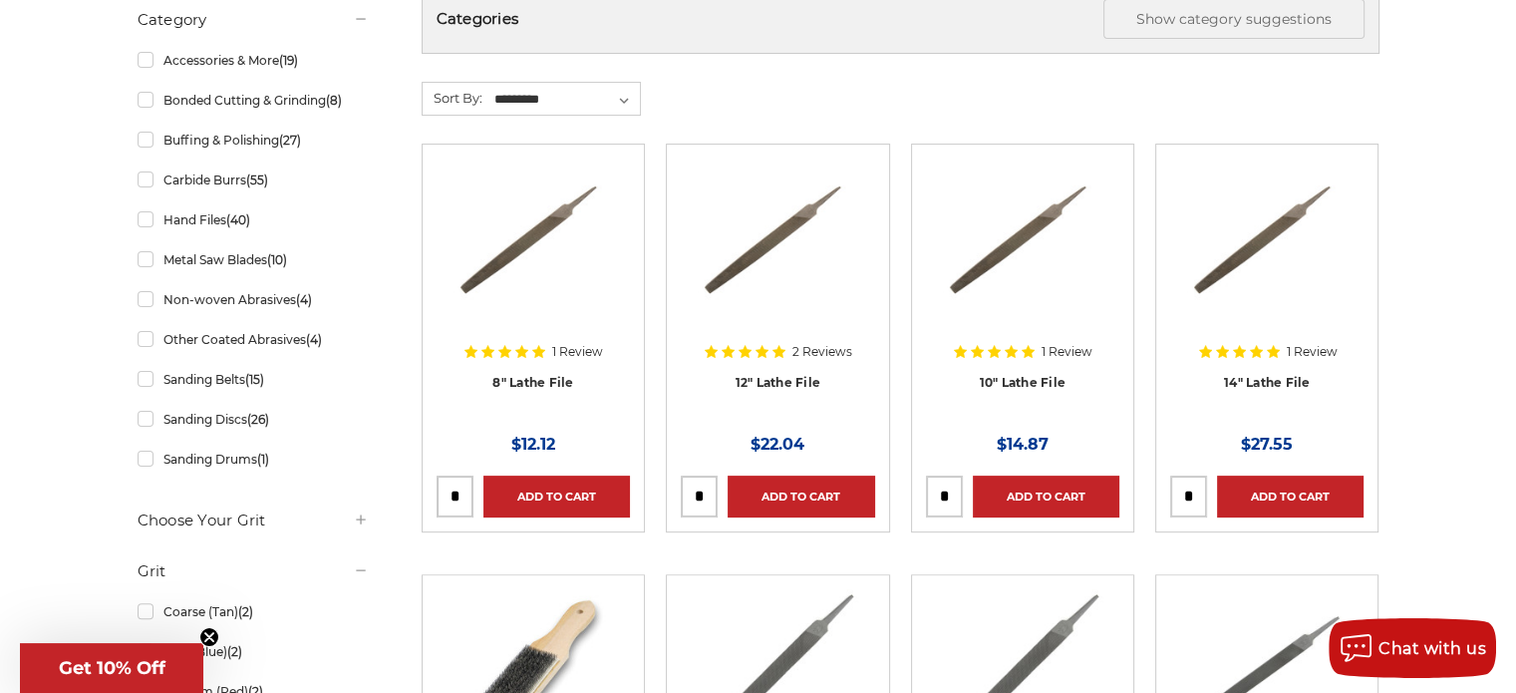
scroll to position [50, 0]
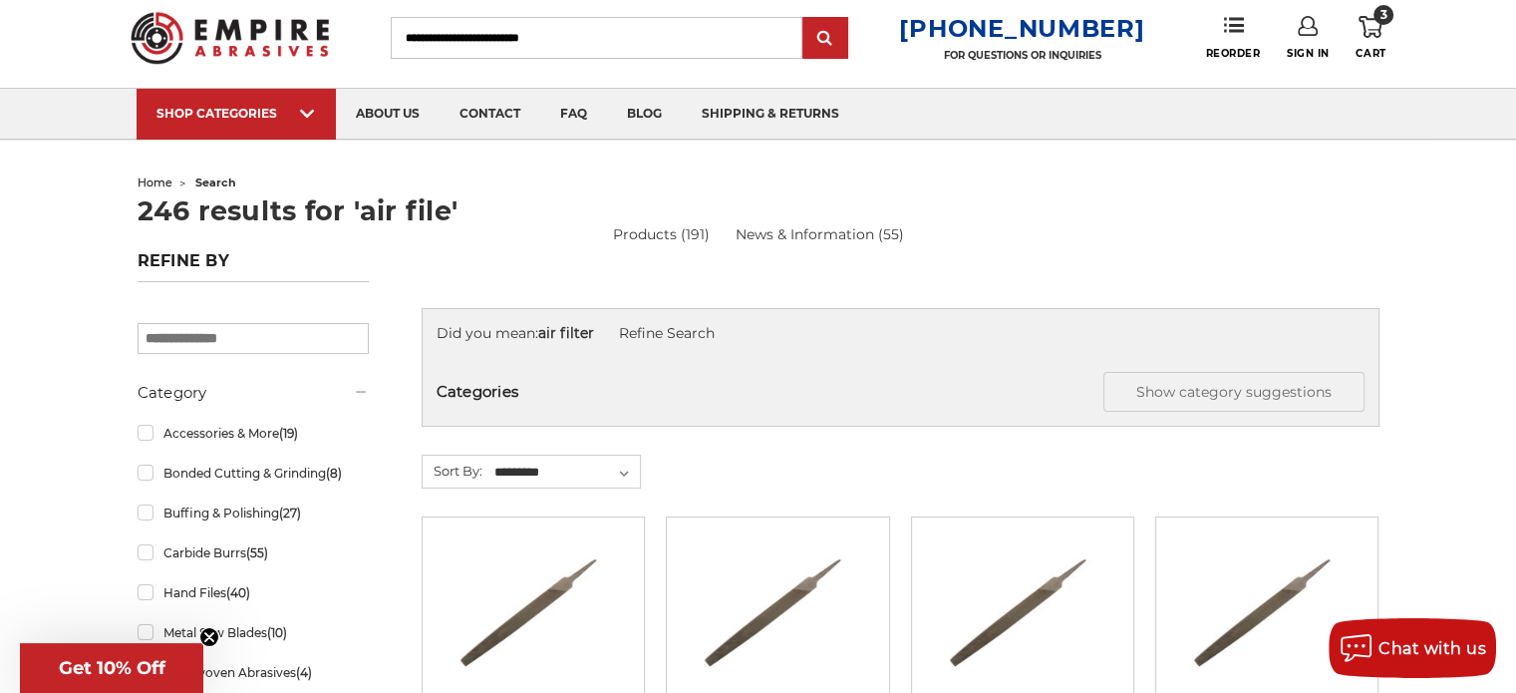
click at [466, 36] on input "Search" at bounding box center [597, 38] width 412 height 42
